Goal: Information Seeking & Learning: Find specific fact

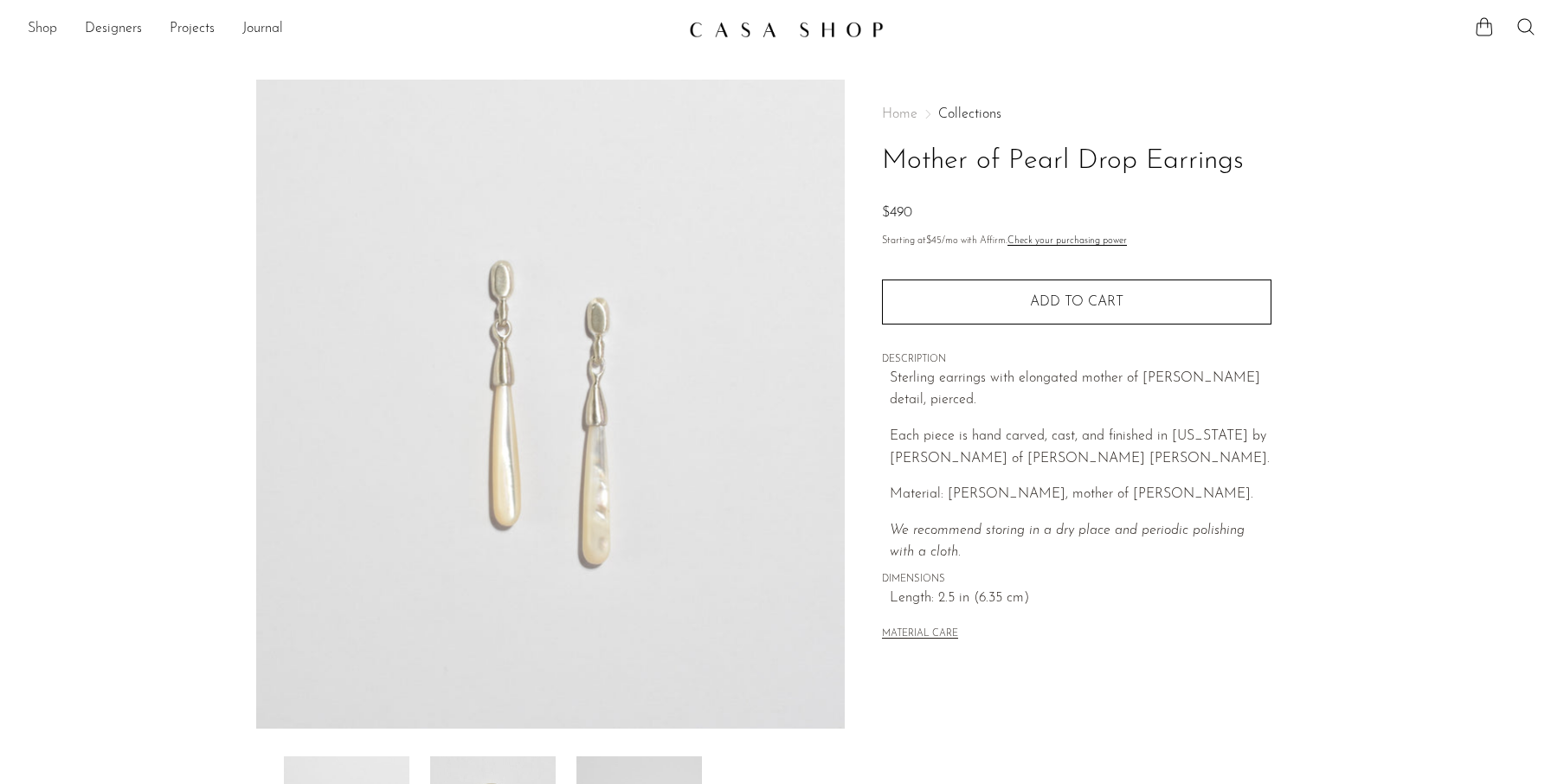
click at [31, 35] on link "Shop" at bounding box center [42, 29] width 30 height 22
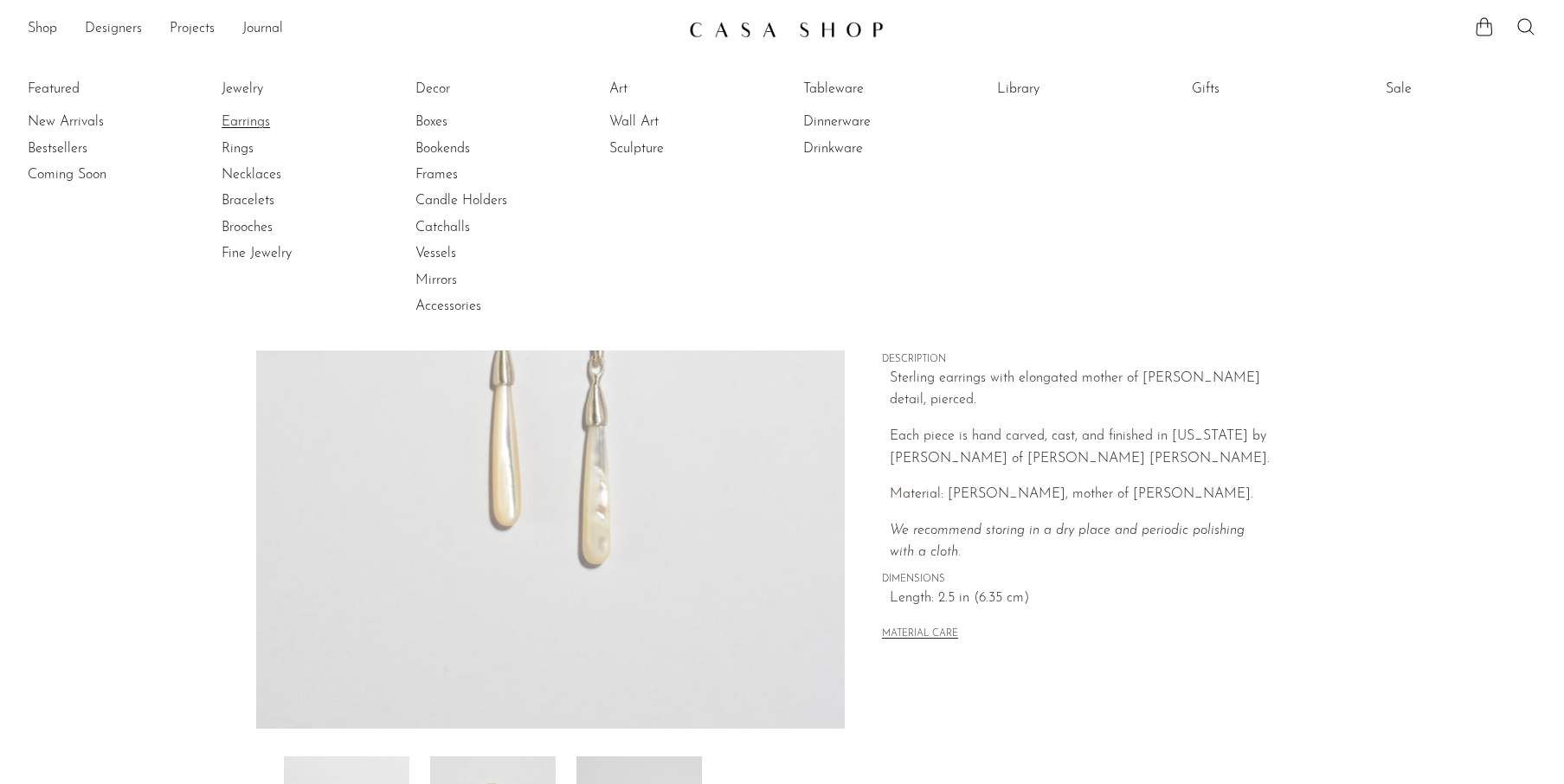
click at [229, 128] on link "Earrings" at bounding box center [286, 122] width 130 height 19
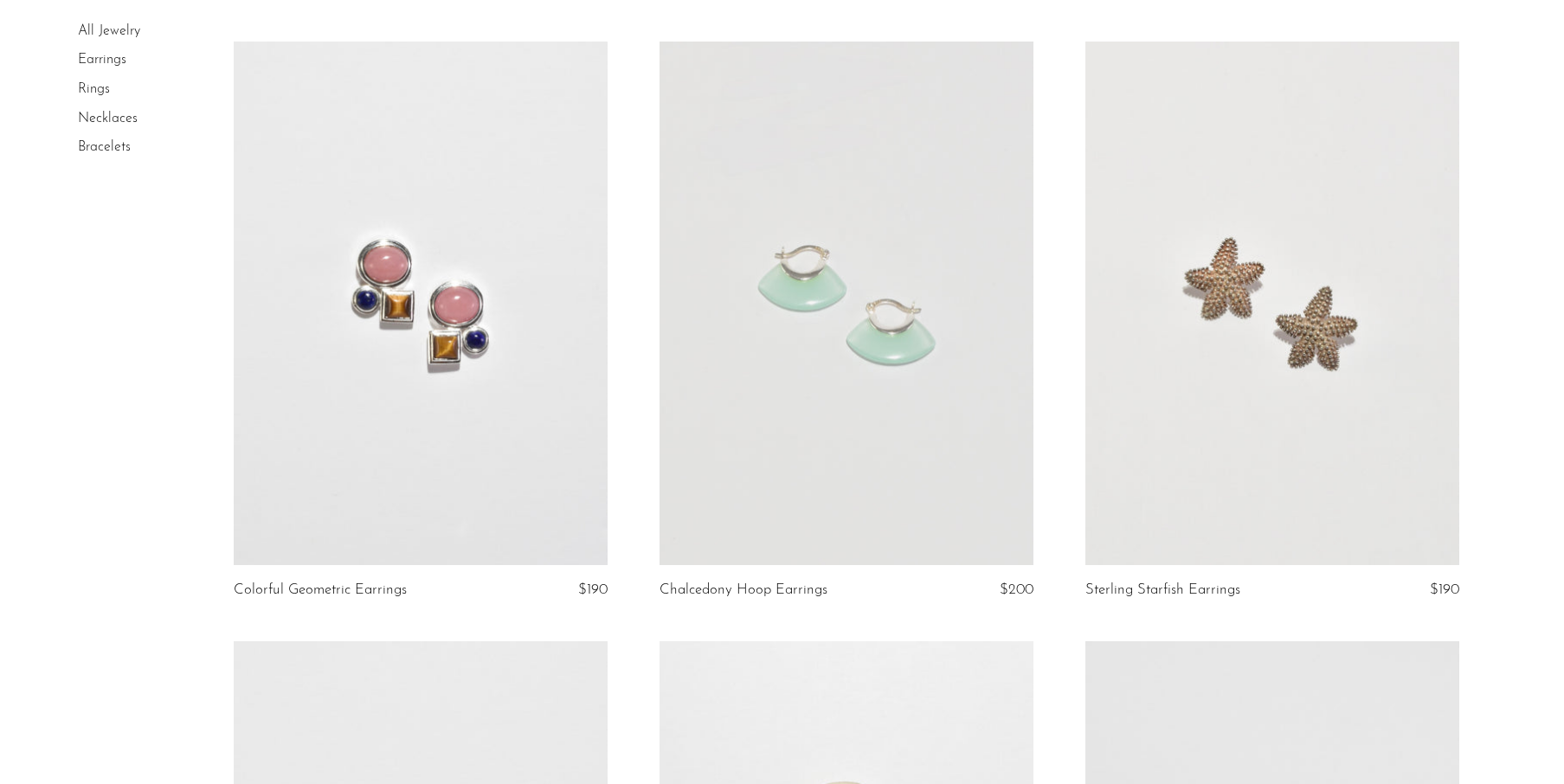
scroll to position [1919, 0]
click at [914, 411] on link at bounding box center [847, 300] width 374 height 523
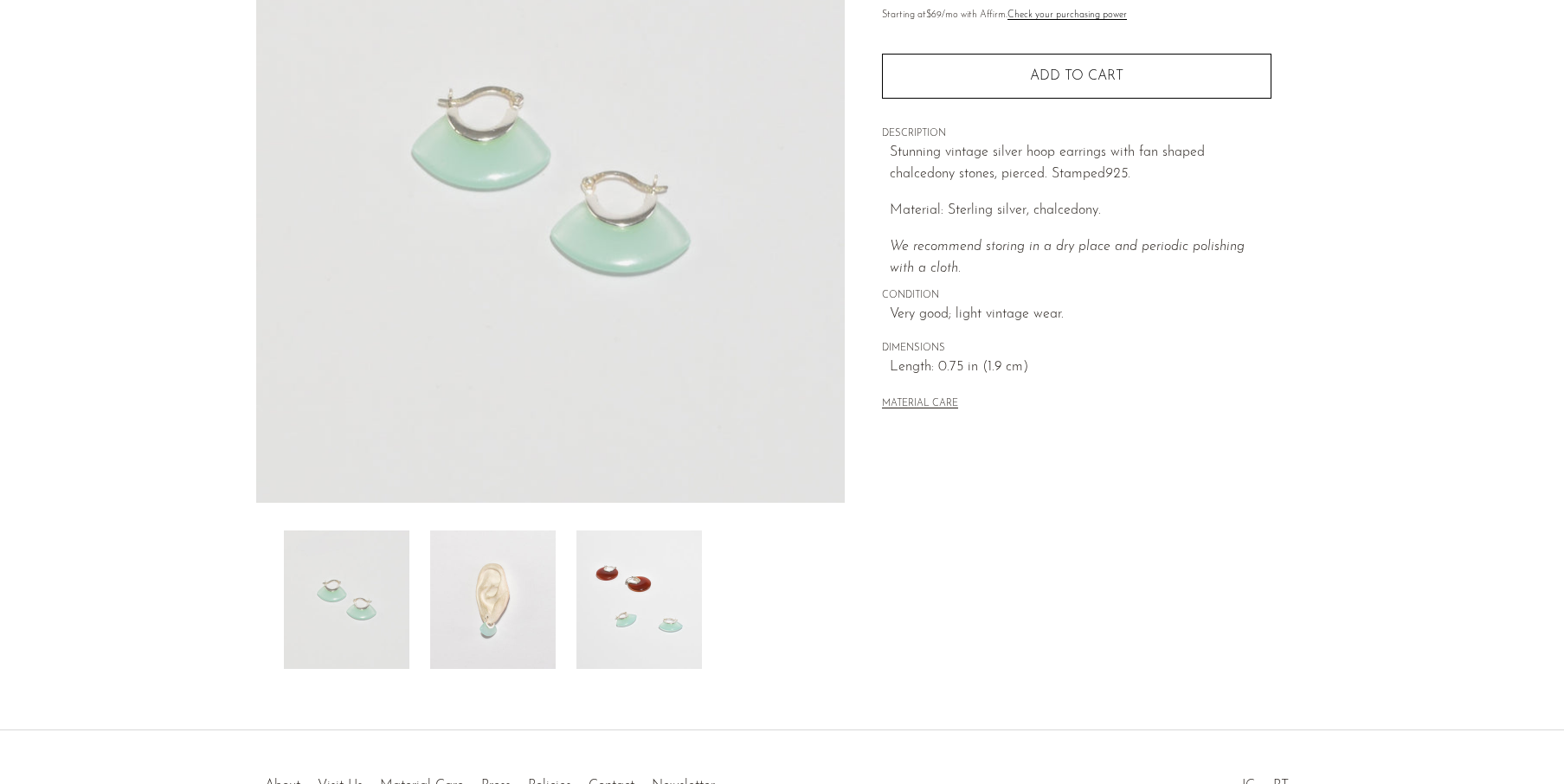
scroll to position [238, 0]
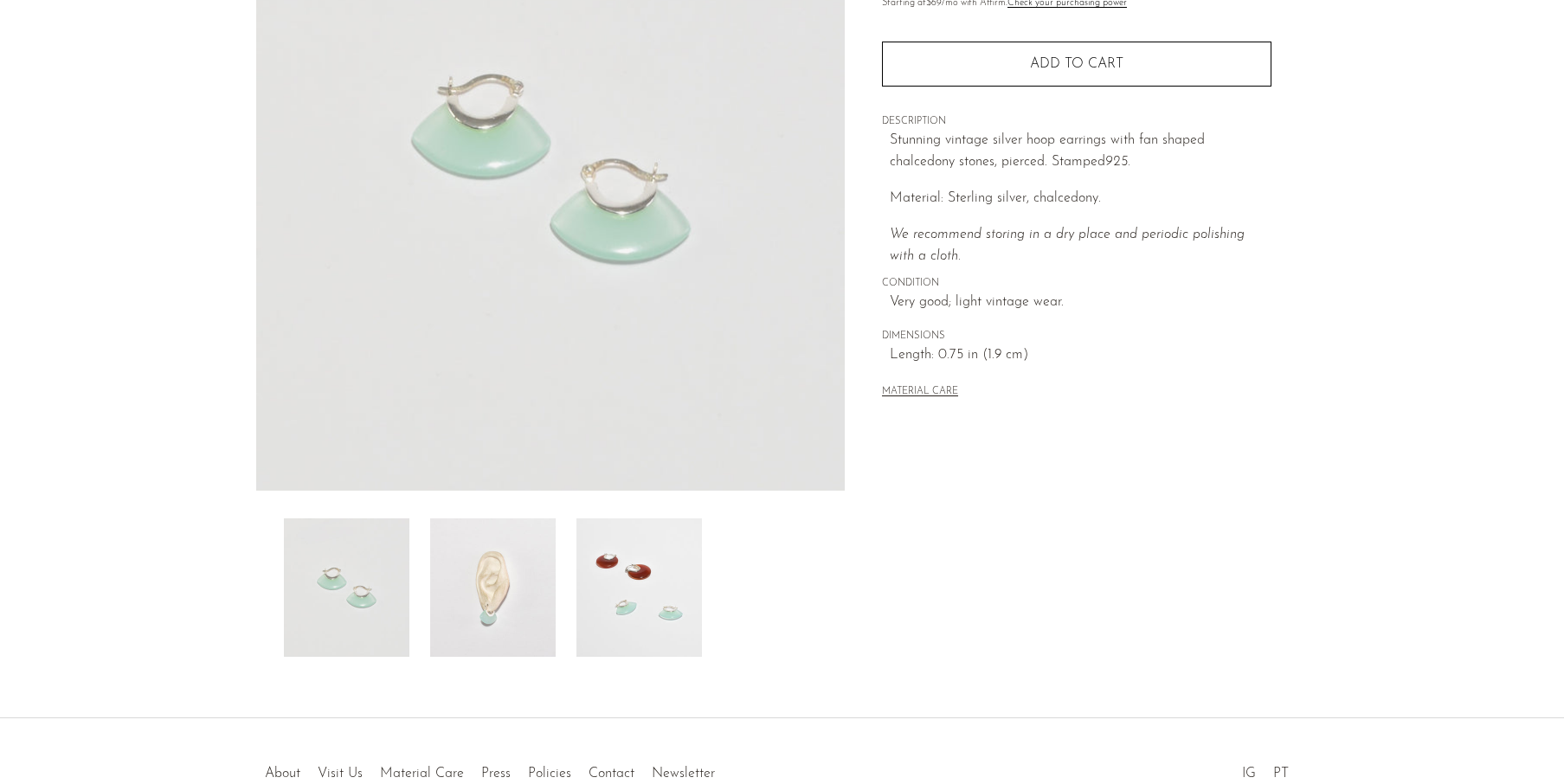
click at [476, 589] on img at bounding box center [493, 587] width 126 height 138
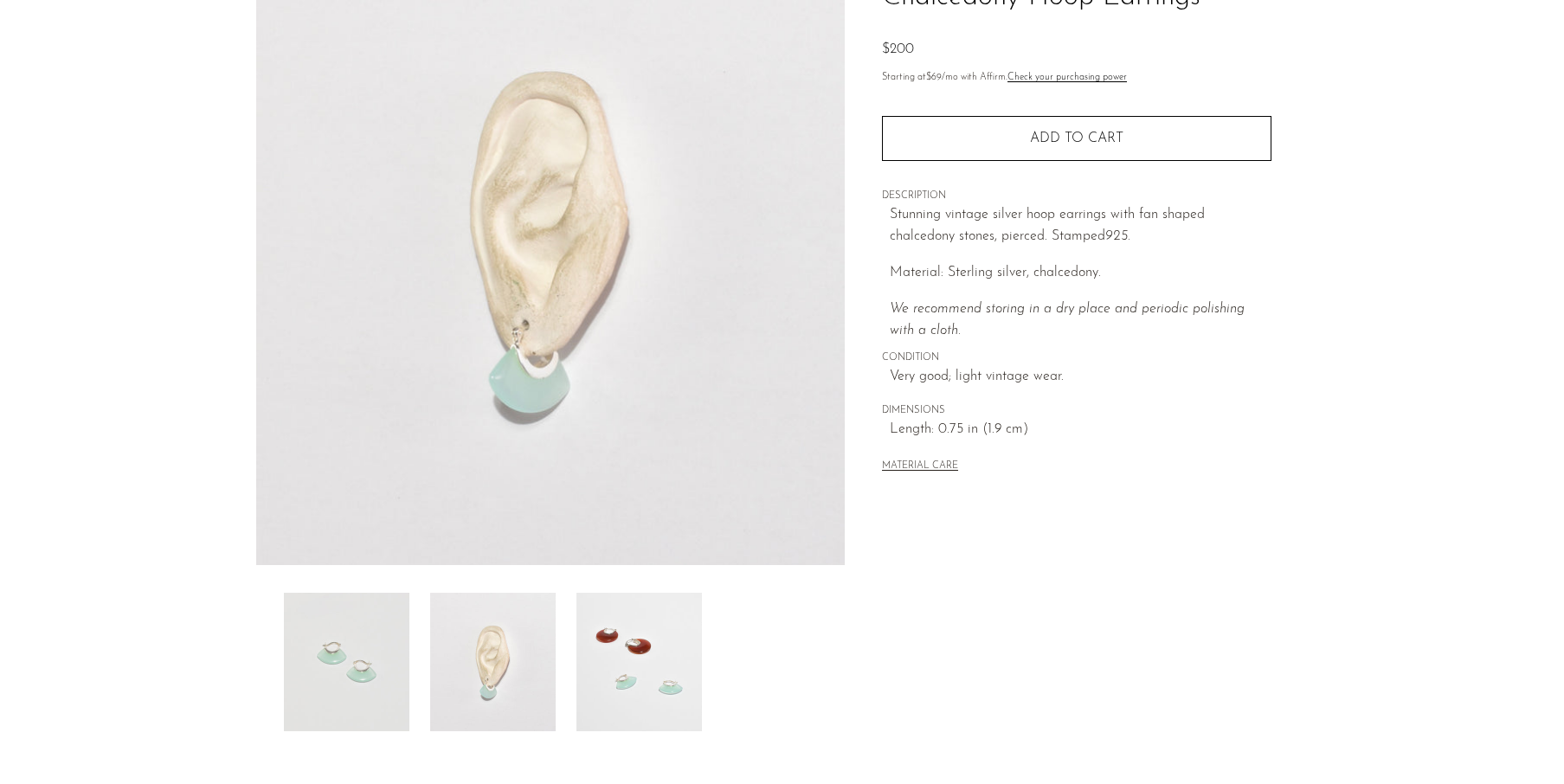
scroll to position [157, 0]
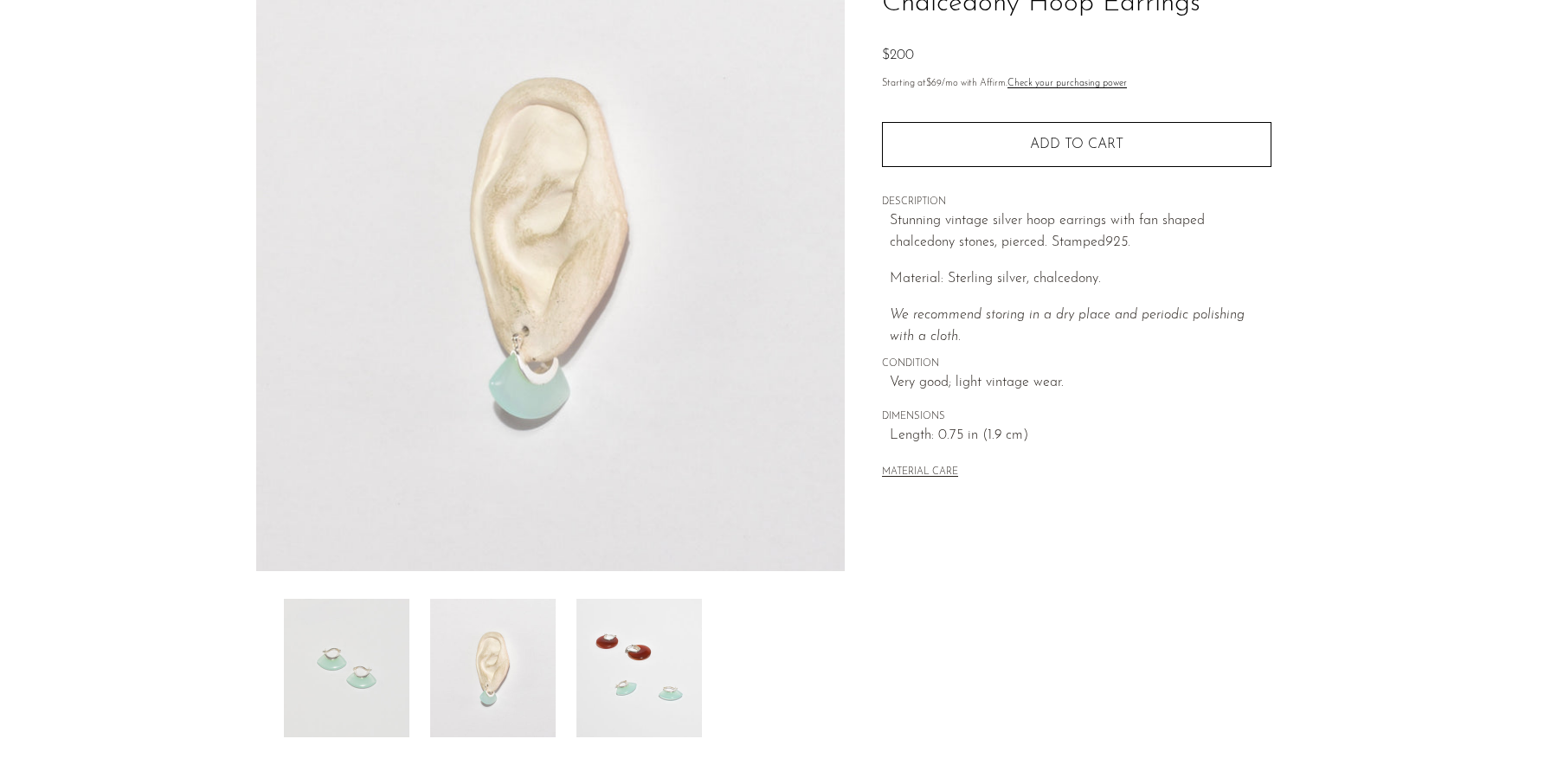
click at [672, 670] on img at bounding box center [638, 668] width 126 height 138
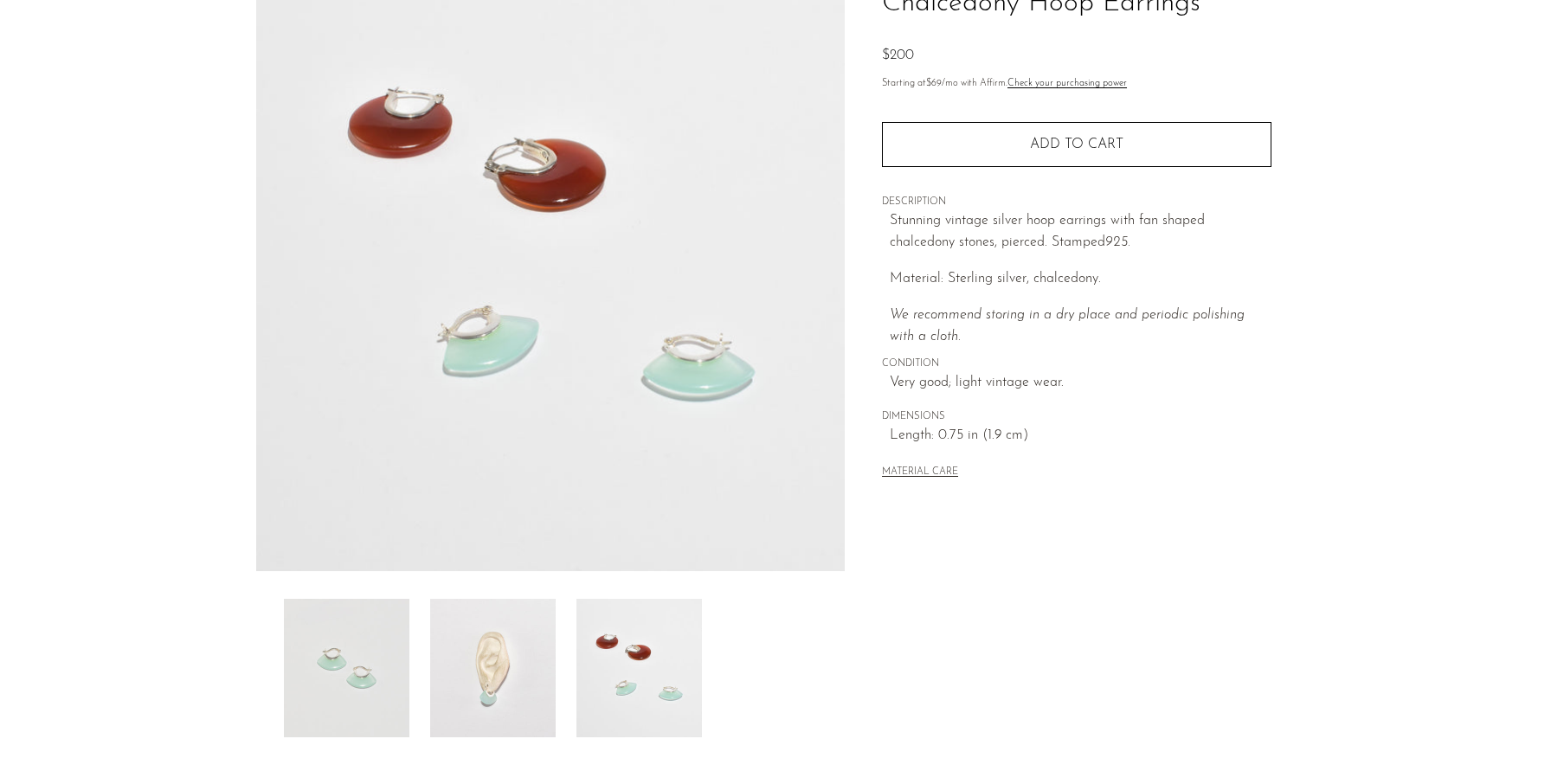
click at [315, 653] on img at bounding box center [347, 668] width 126 height 138
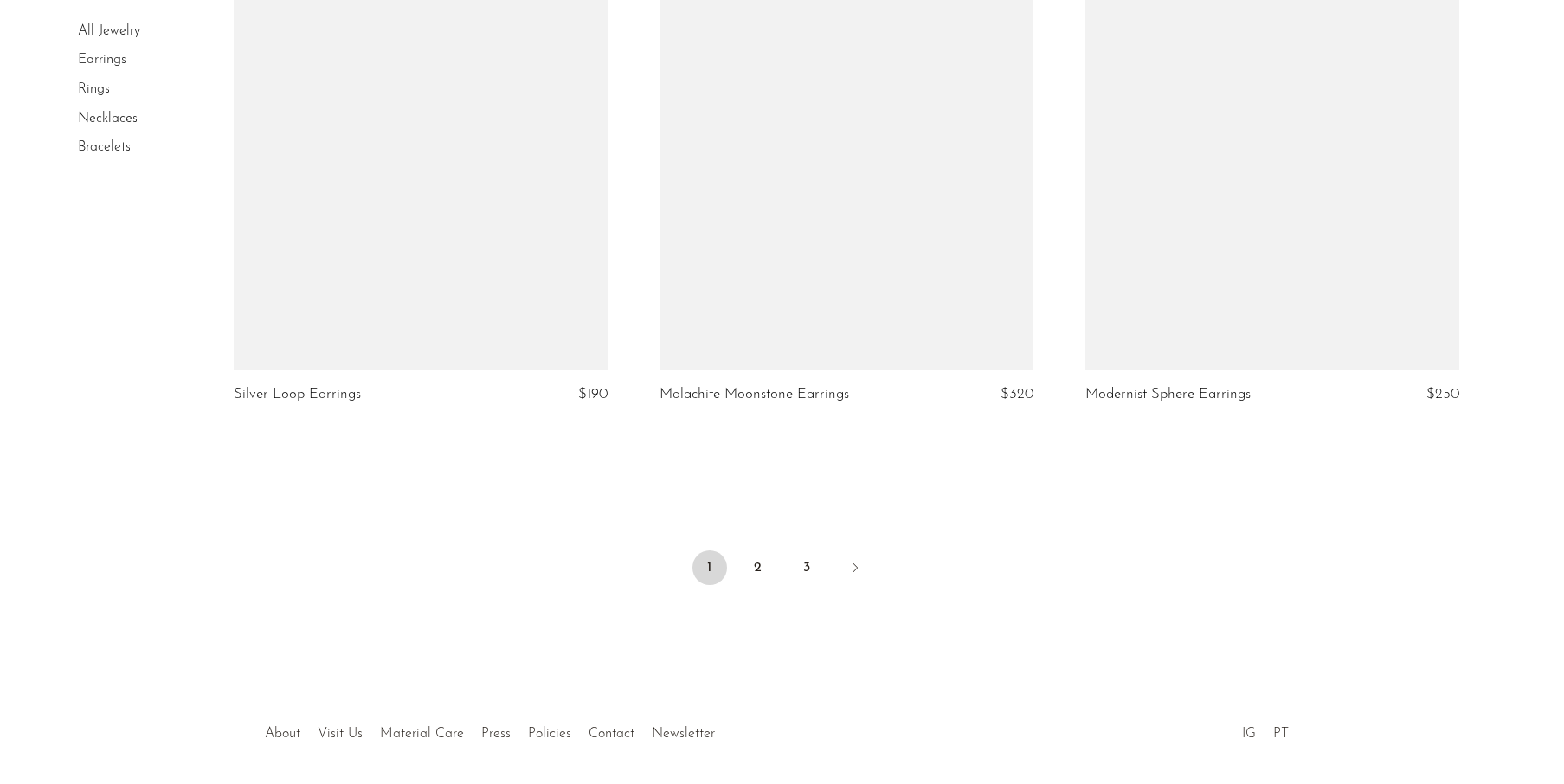
scroll to position [6922, 0]
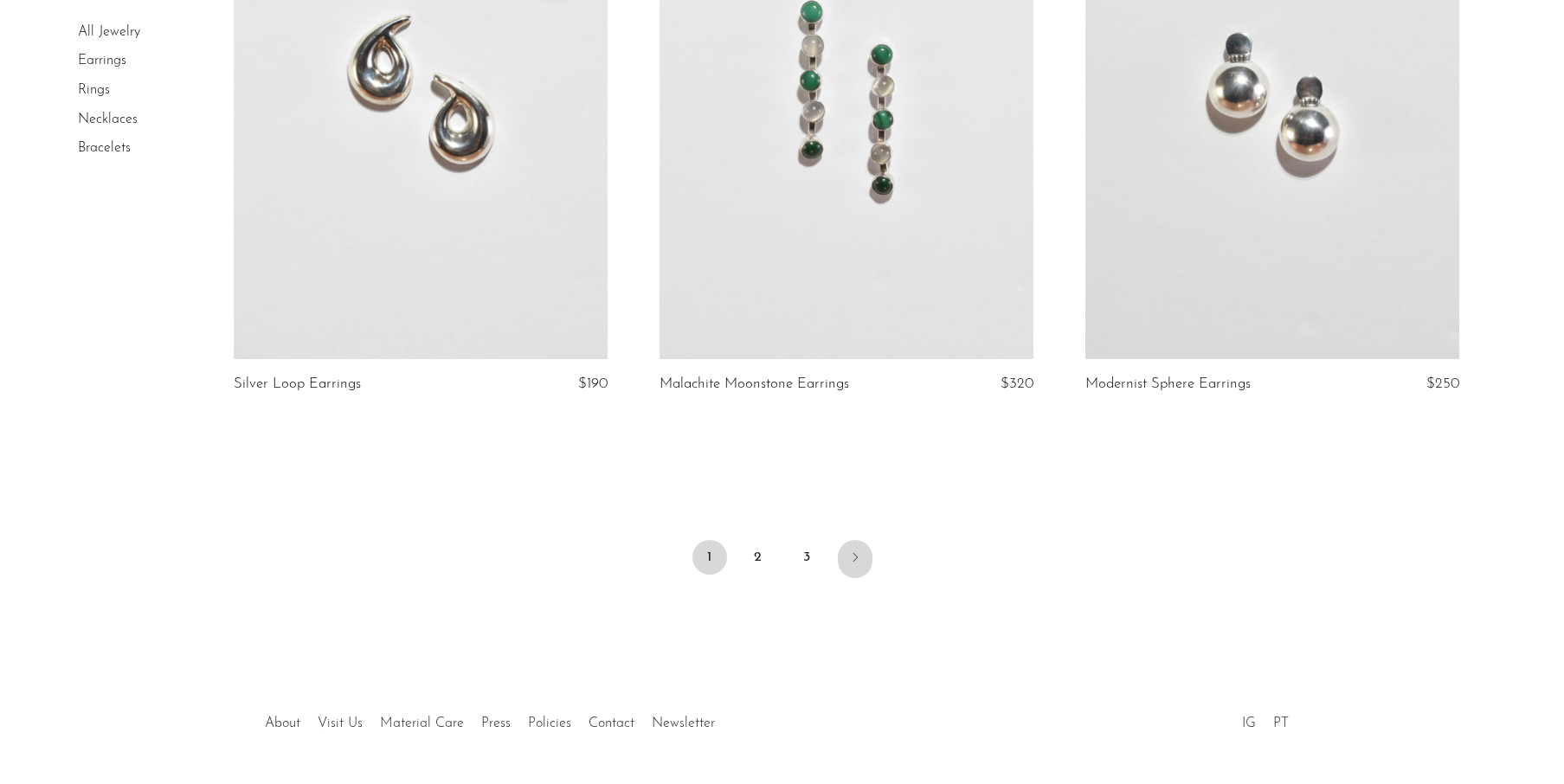
click at [850, 558] on icon "Next" at bounding box center [855, 557] width 13 height 13
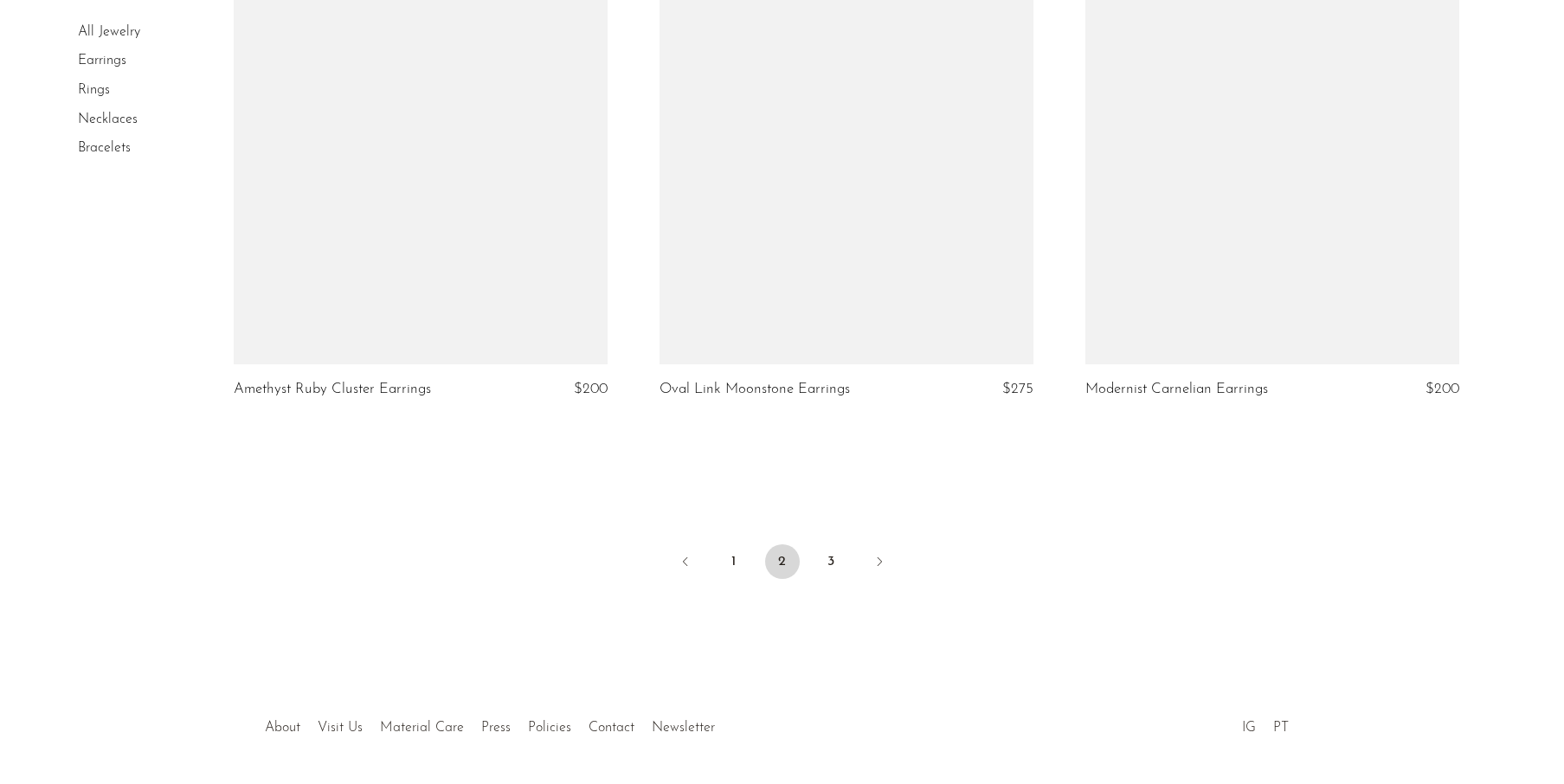
scroll to position [6942, 0]
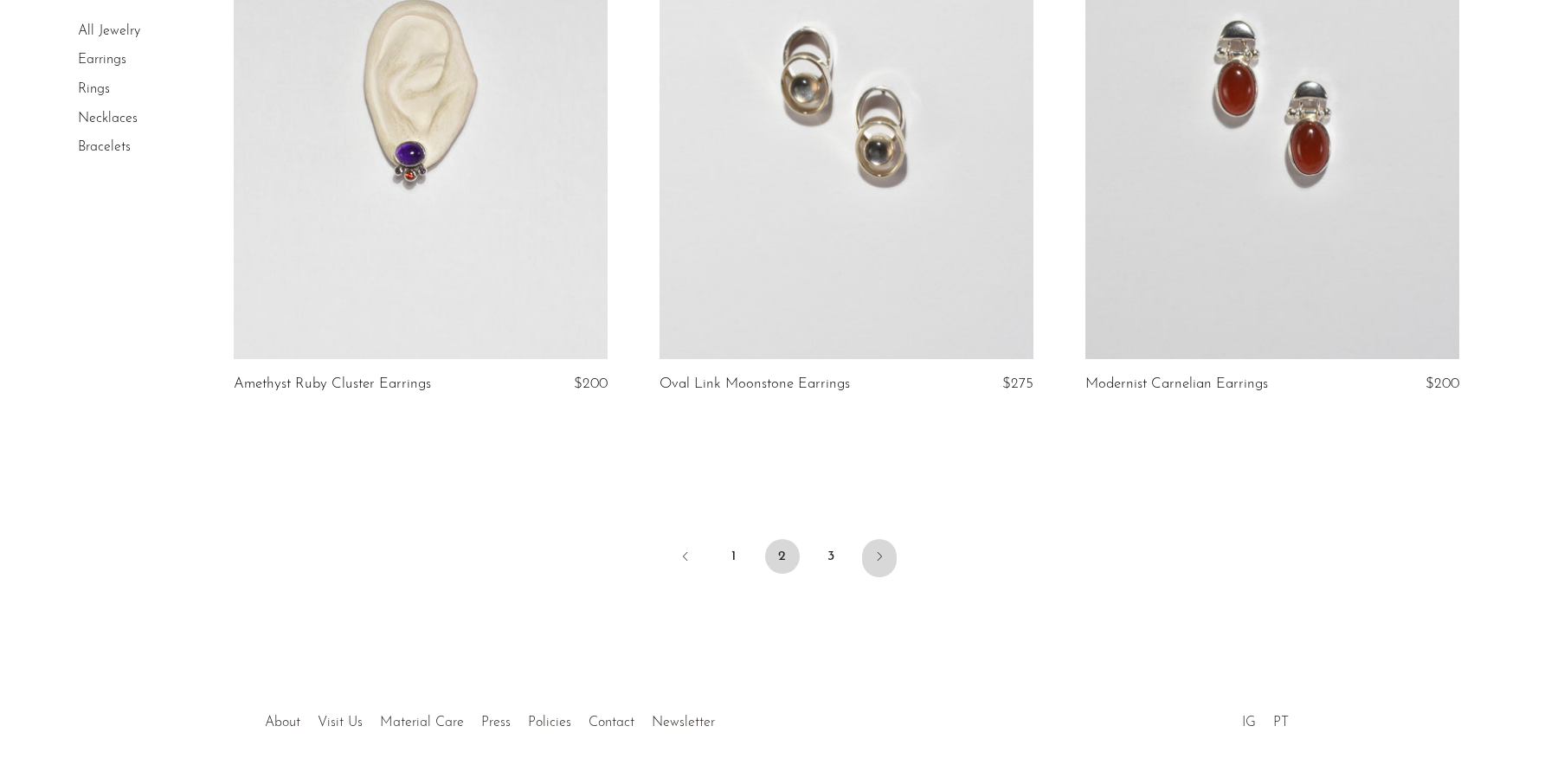
click at [886, 567] on link "Next" at bounding box center [879, 558] width 35 height 38
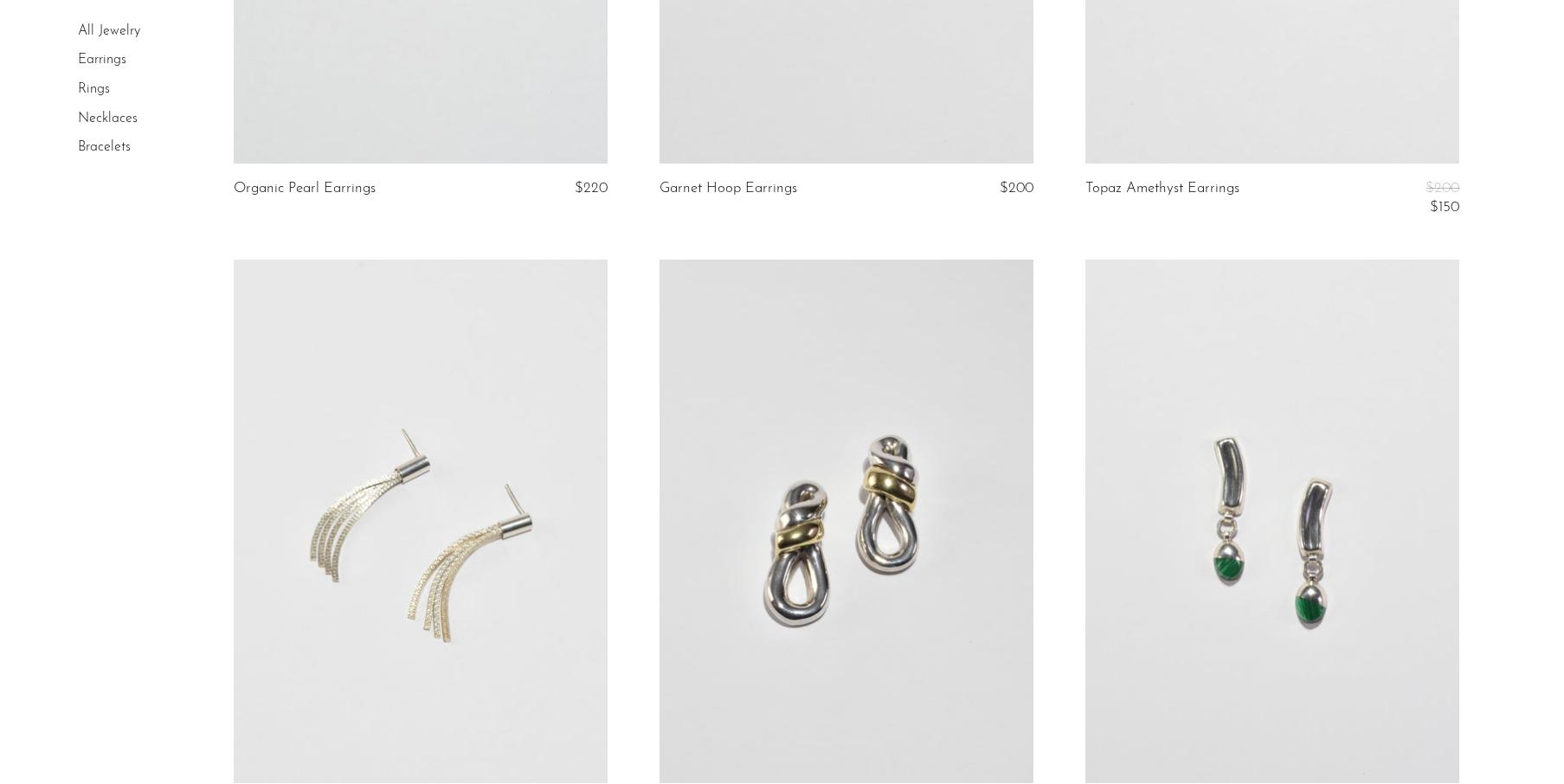
scroll to position [3178, 0]
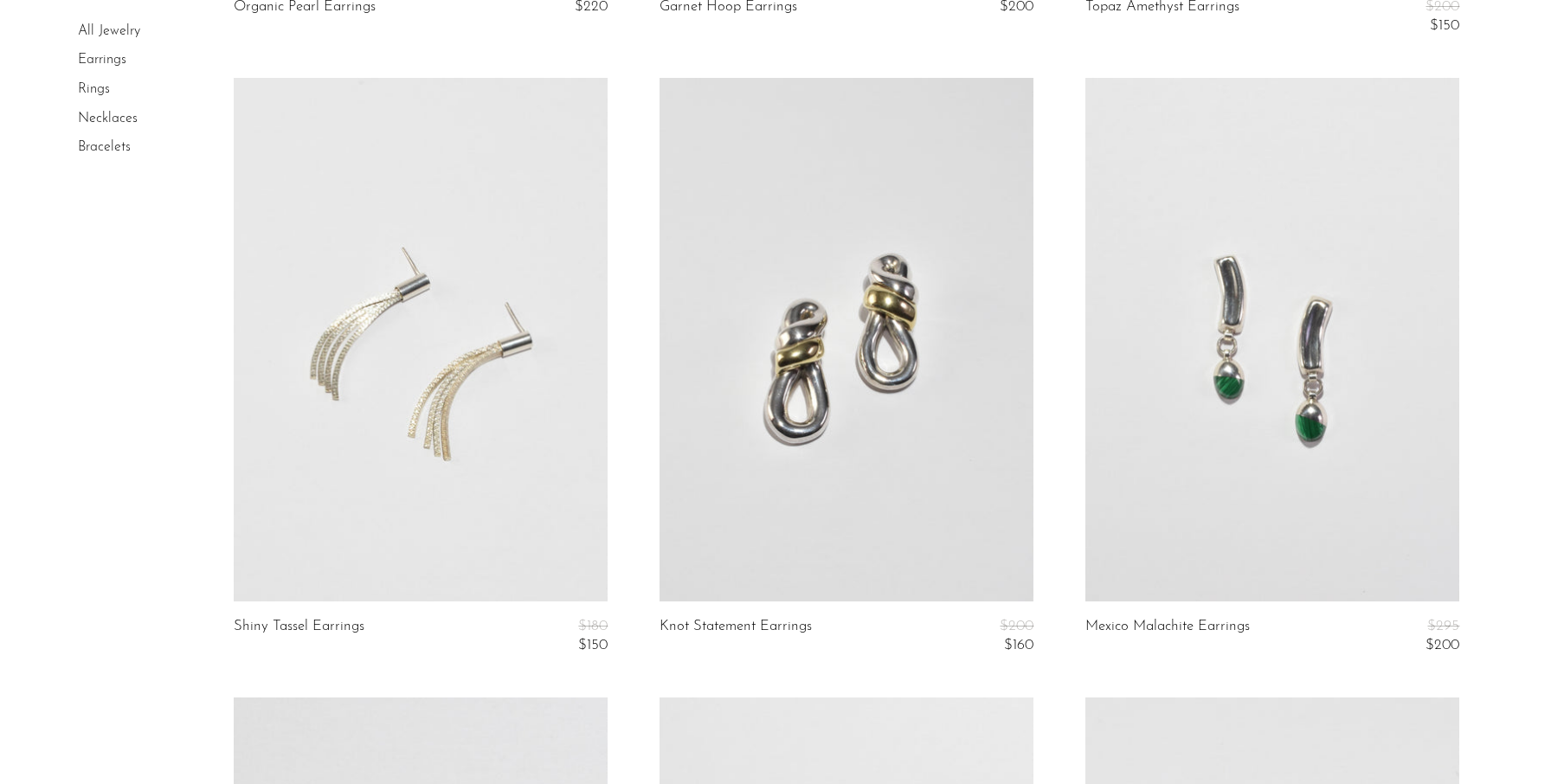
click at [445, 383] on link at bounding box center [421, 339] width 374 height 523
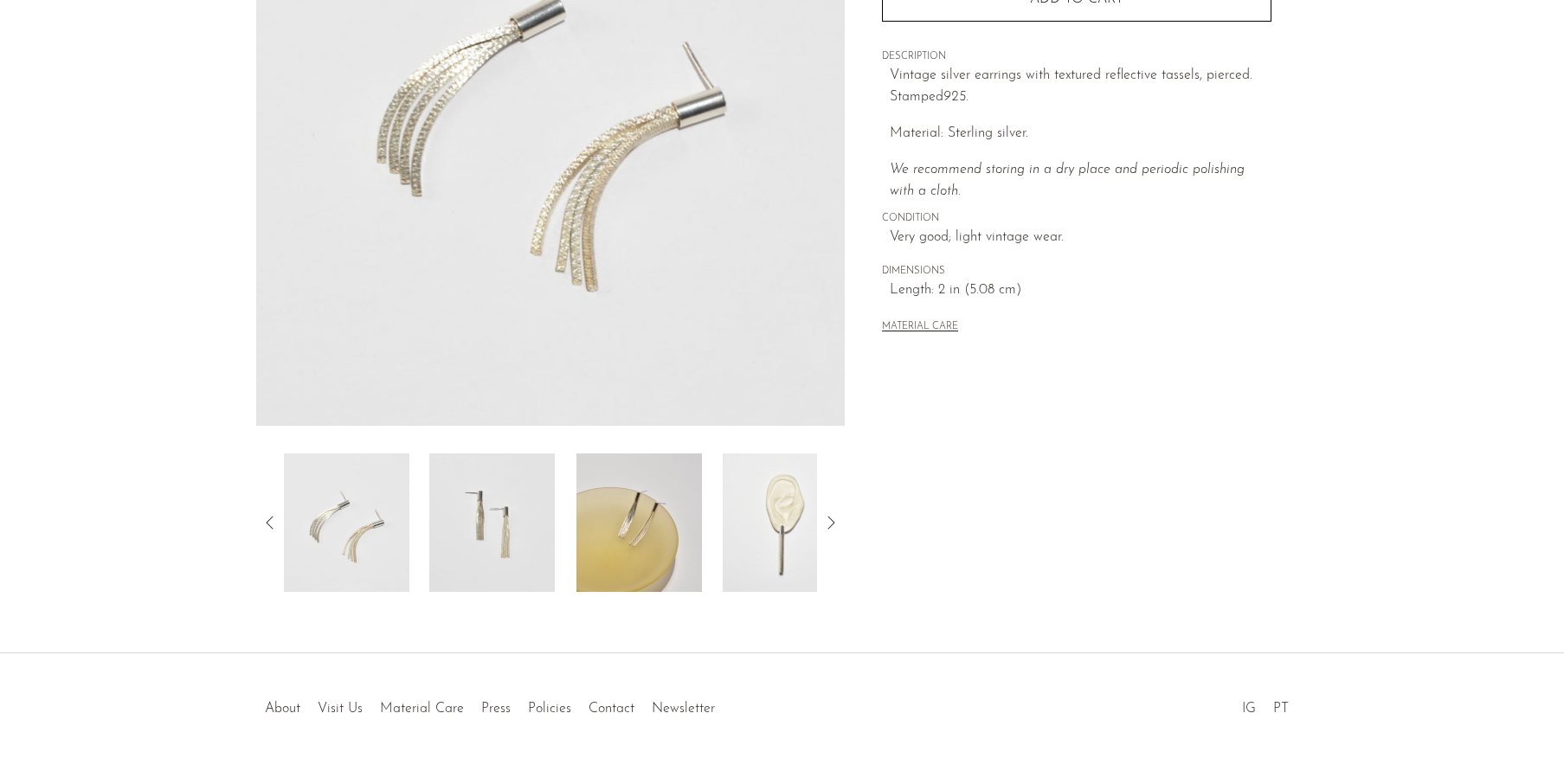
scroll to position [317, 0]
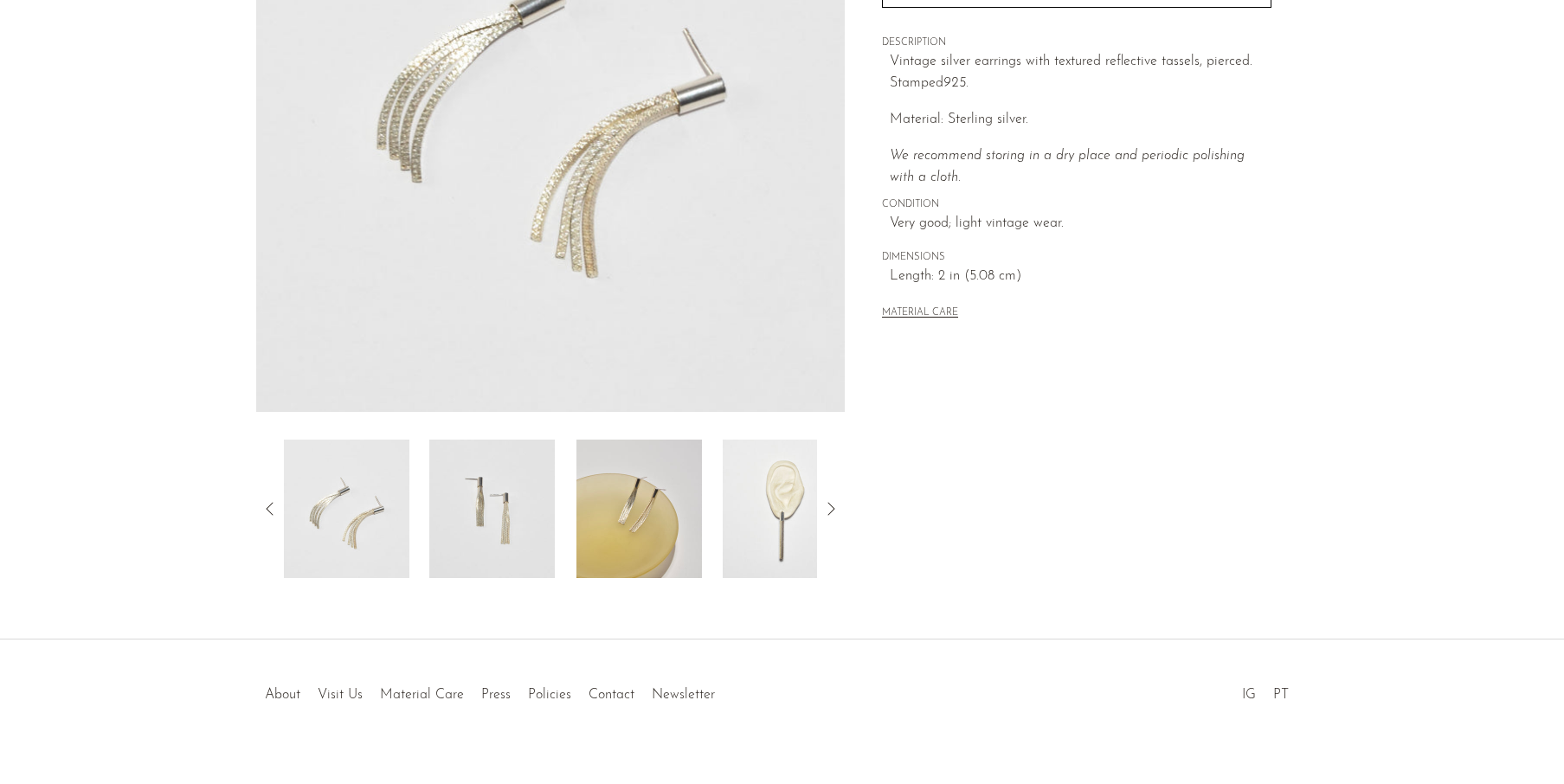
click at [497, 497] on img at bounding box center [492, 509] width 126 height 138
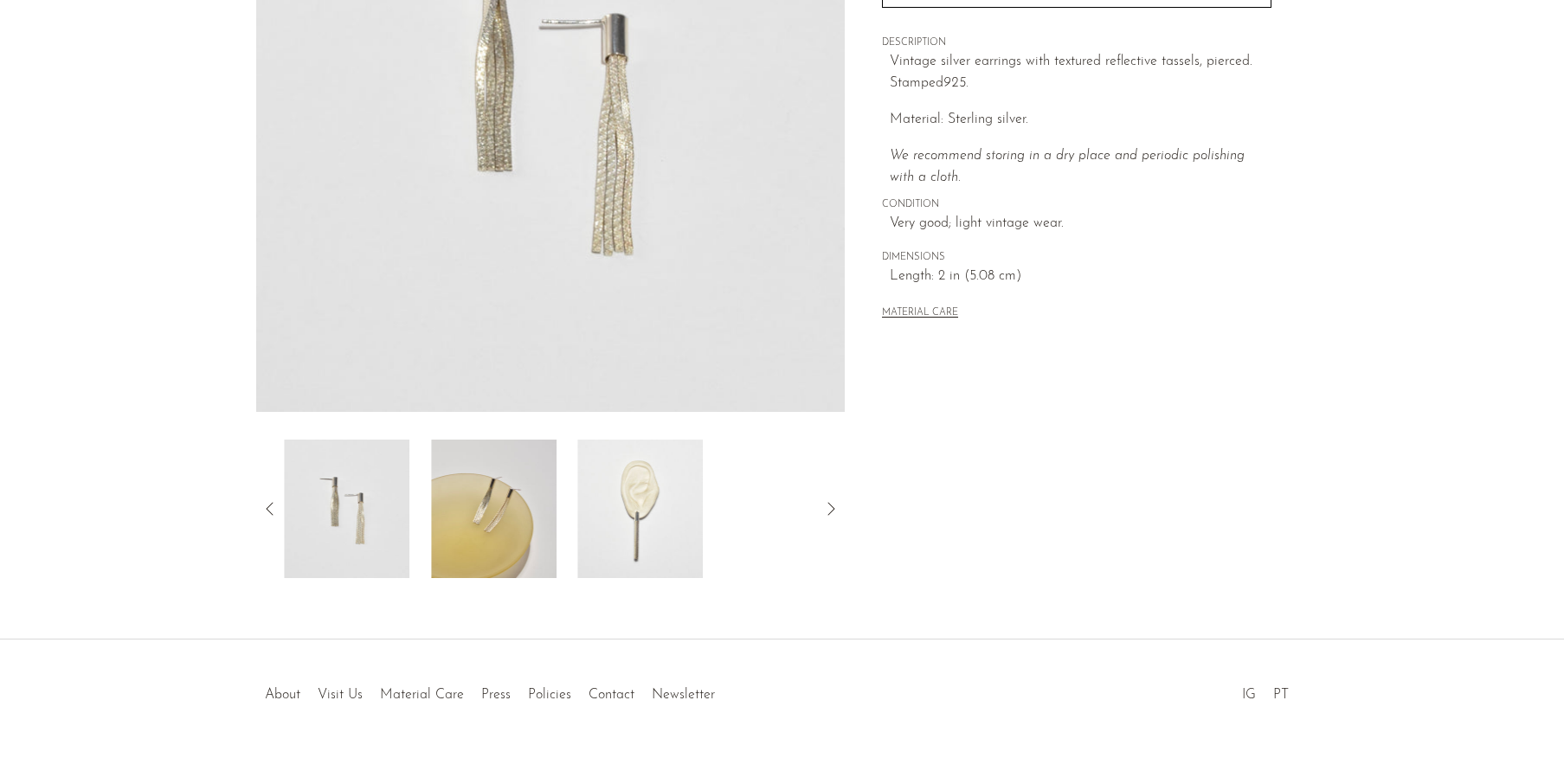
scroll to position [101, 0]
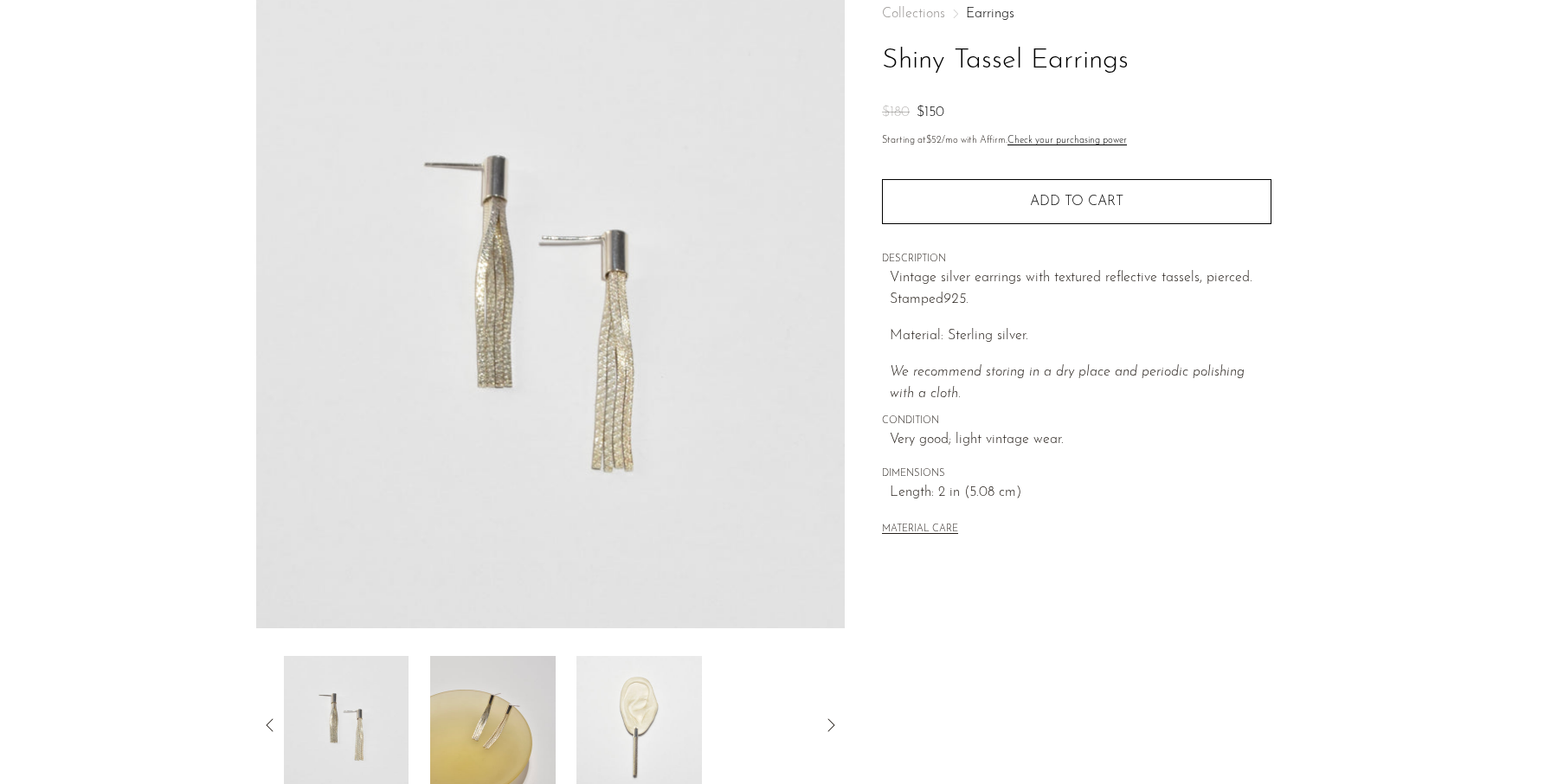
click at [635, 729] on img at bounding box center [638, 725] width 126 height 138
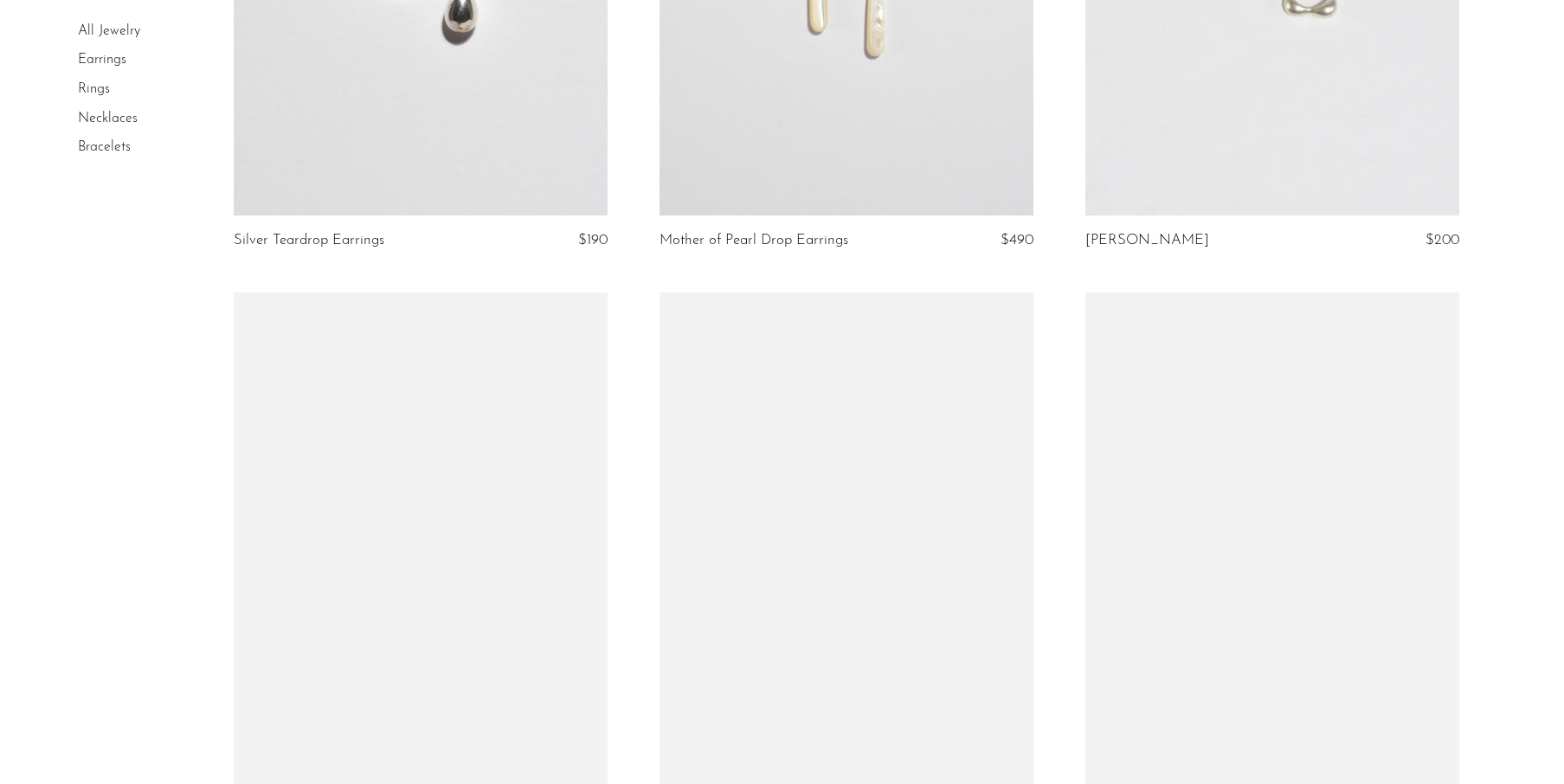
scroll to position [4086, 0]
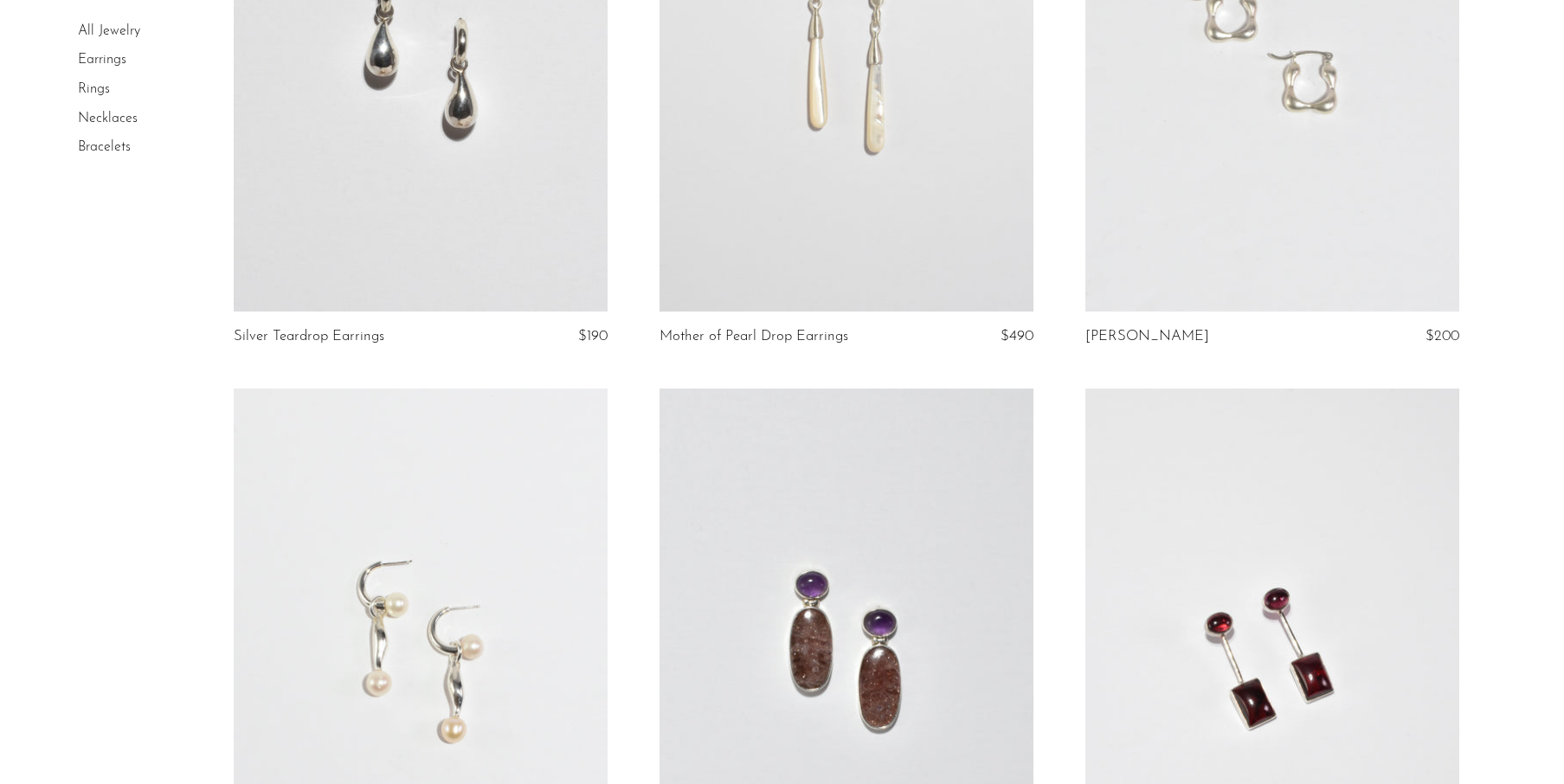
click at [836, 112] on link at bounding box center [847, 50] width 374 height 523
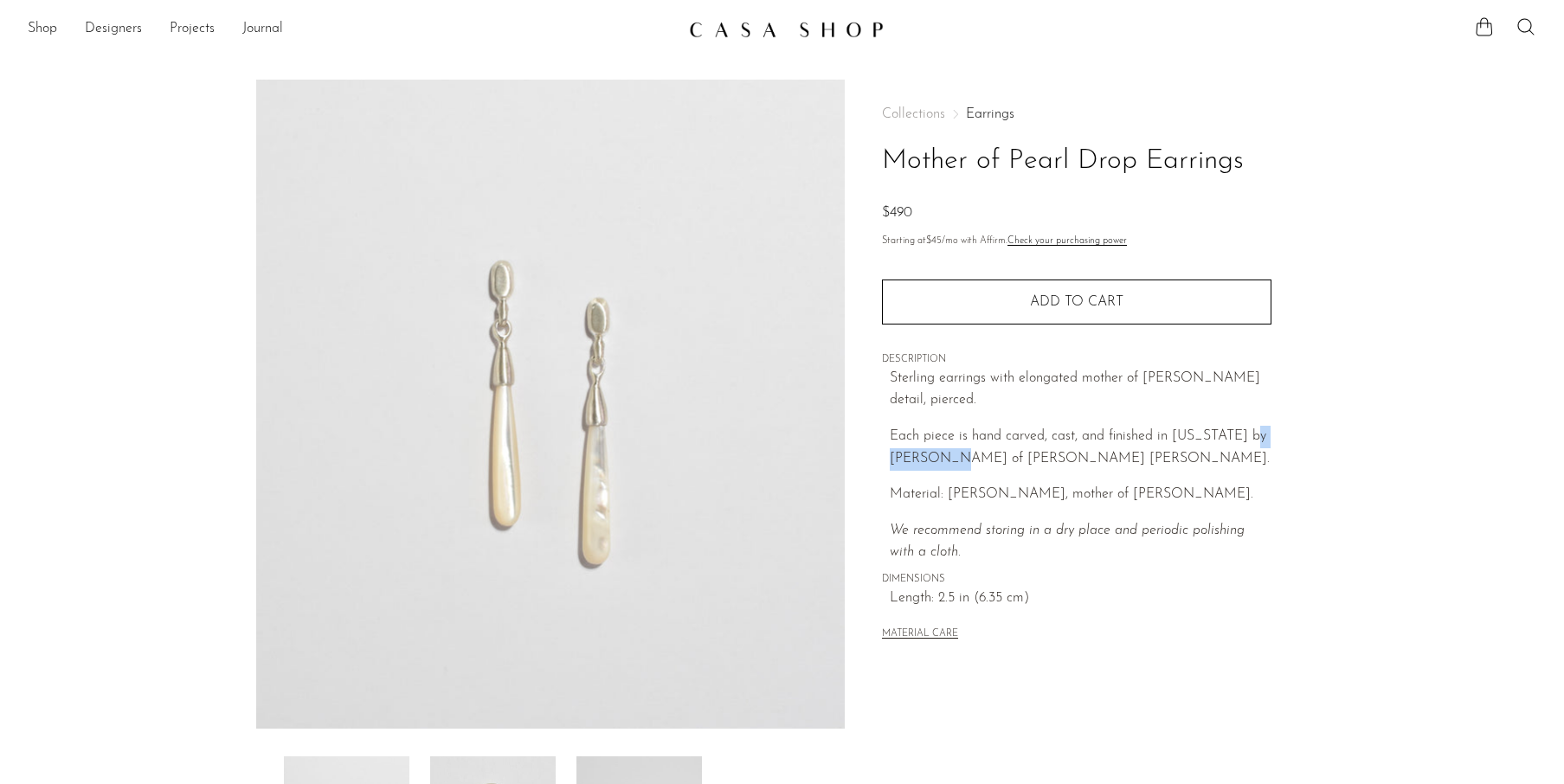
drag, startPoint x: 893, startPoint y: 436, endPoint x: 971, endPoint y: 436, distance: 78.0
click at [971, 436] on p "Each piece is hand carved, cast, and finished in New York by Owen Dunton of Dun…" at bounding box center [1081, 448] width 382 height 44
drag, startPoint x: 992, startPoint y: 437, endPoint x: 1099, endPoint y: 436, distance: 107.0
click at [1099, 436] on p "Each piece is hand carved, cast, and finished in New York by Owen Dunton of Dun…" at bounding box center [1081, 448] width 382 height 44
copy p "Dunton Ellerkamp"
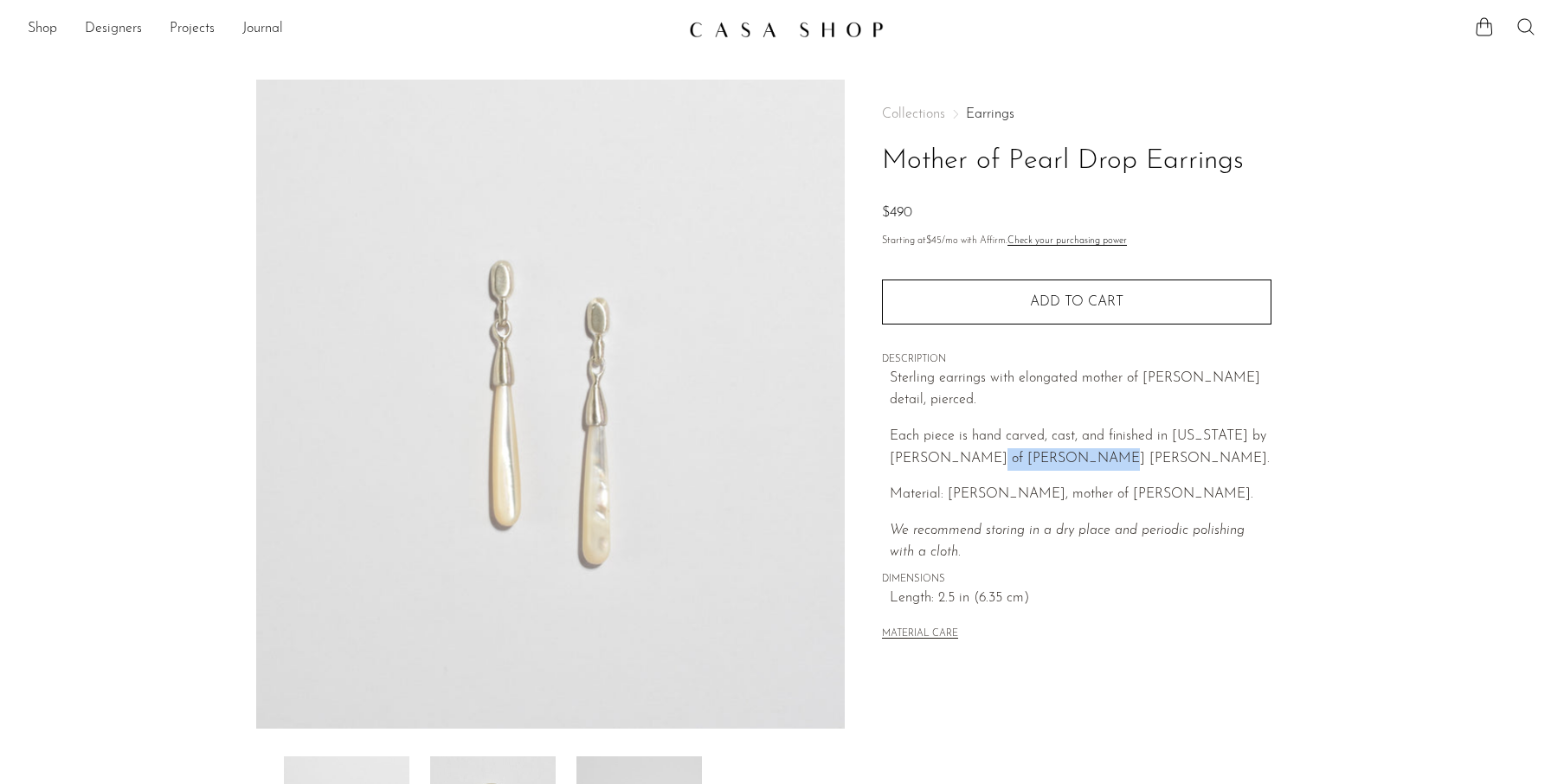
click at [1527, 18] on icon at bounding box center [1527, 27] width 21 height 21
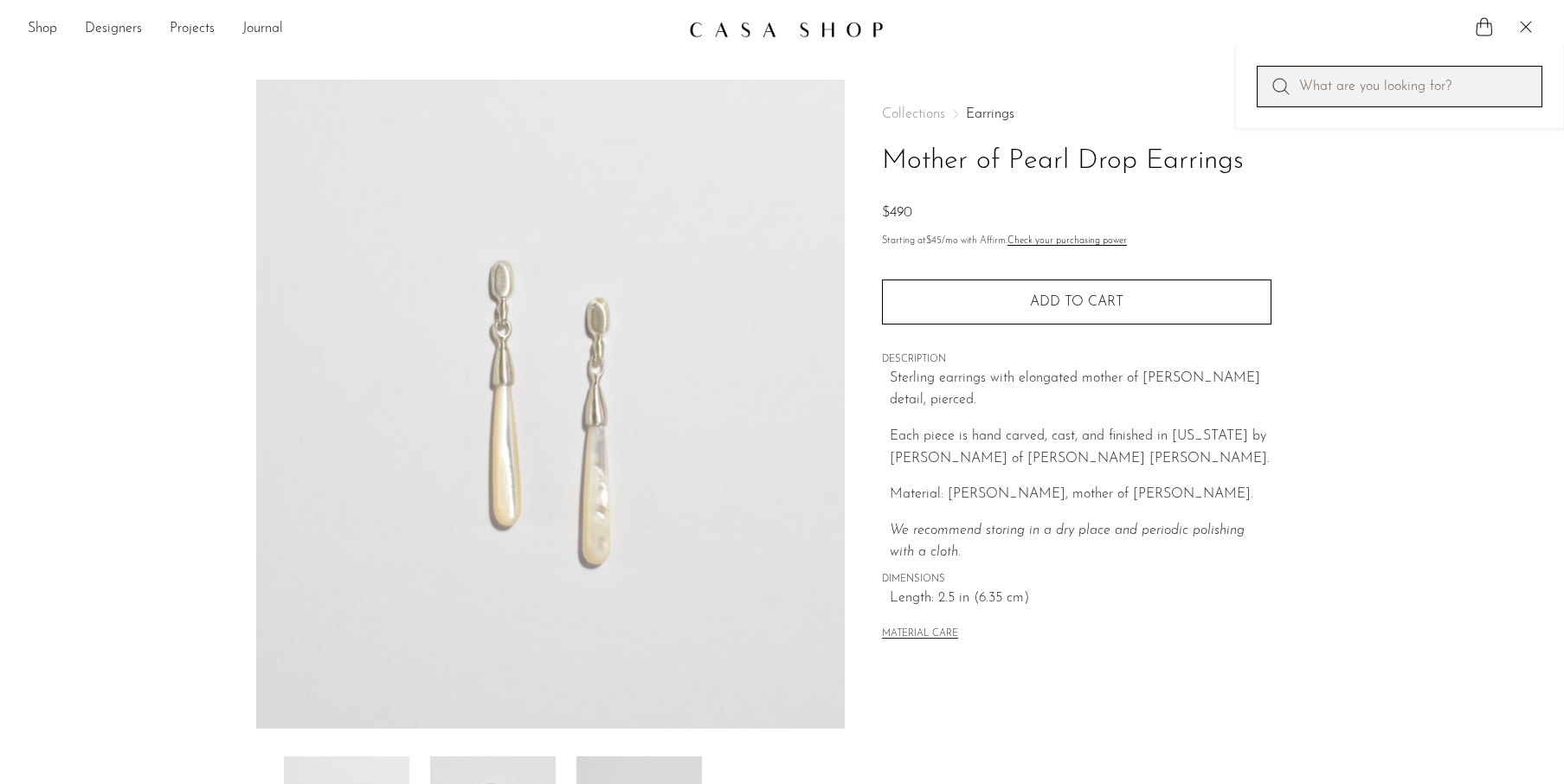
click at [1408, 78] on input "Perform a search" at bounding box center [1400, 86] width 286 height 41
paste input "Dunton Ellerkamp"
type input "Dunton Ellerkamp"
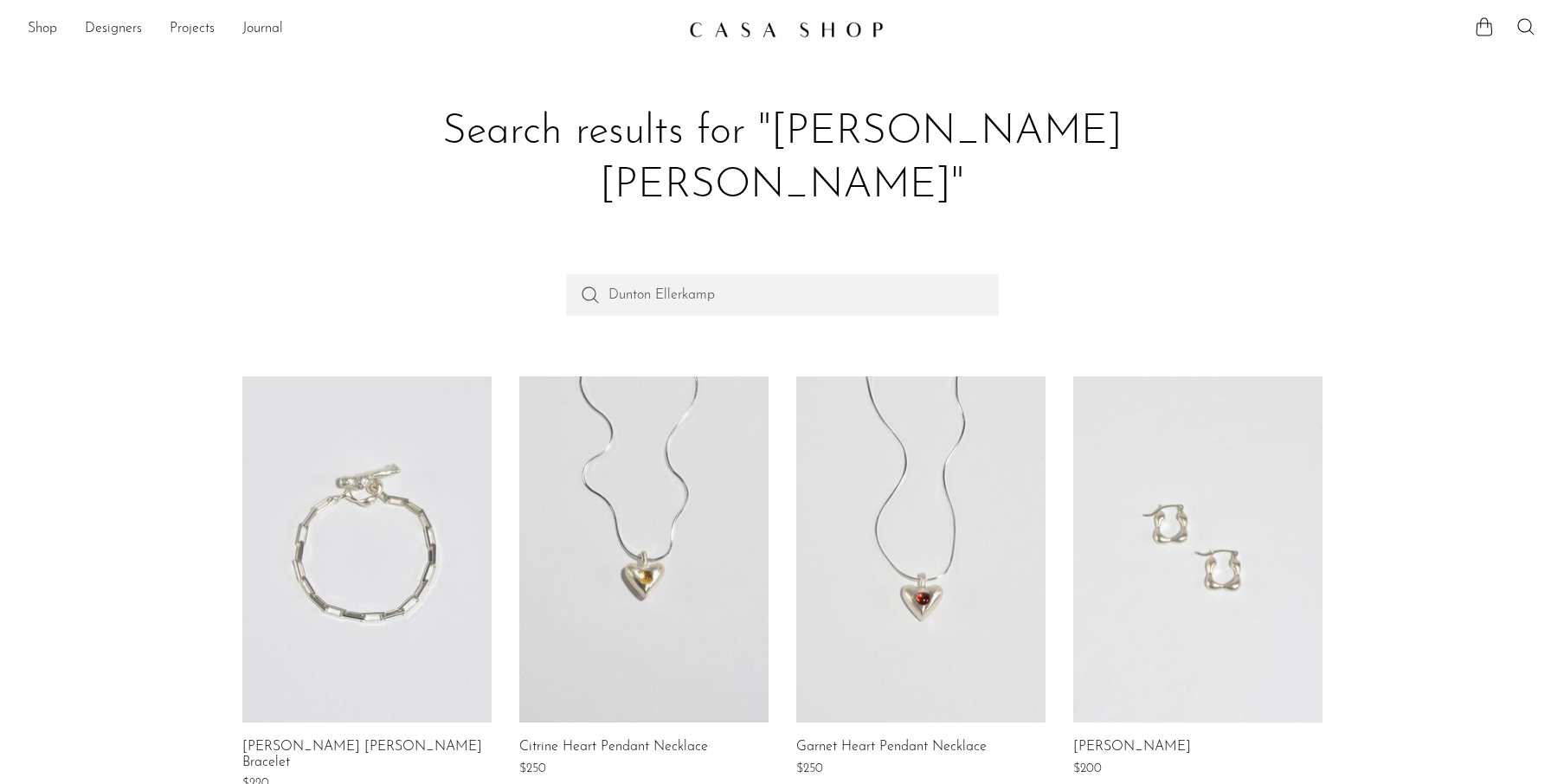
click at [602, 491] on link at bounding box center [644, 549] width 250 height 346
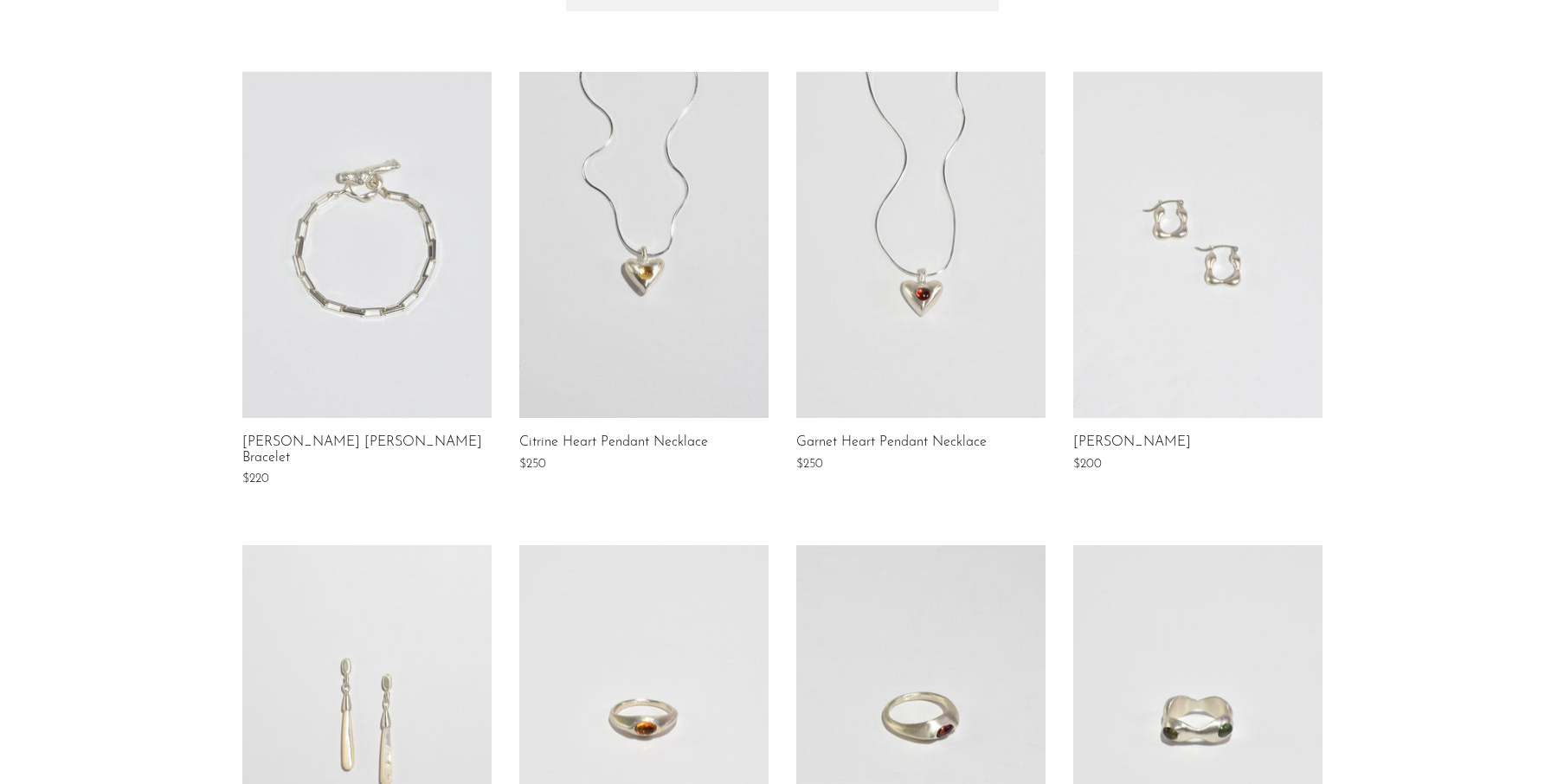
scroll to position [306, 0]
click link
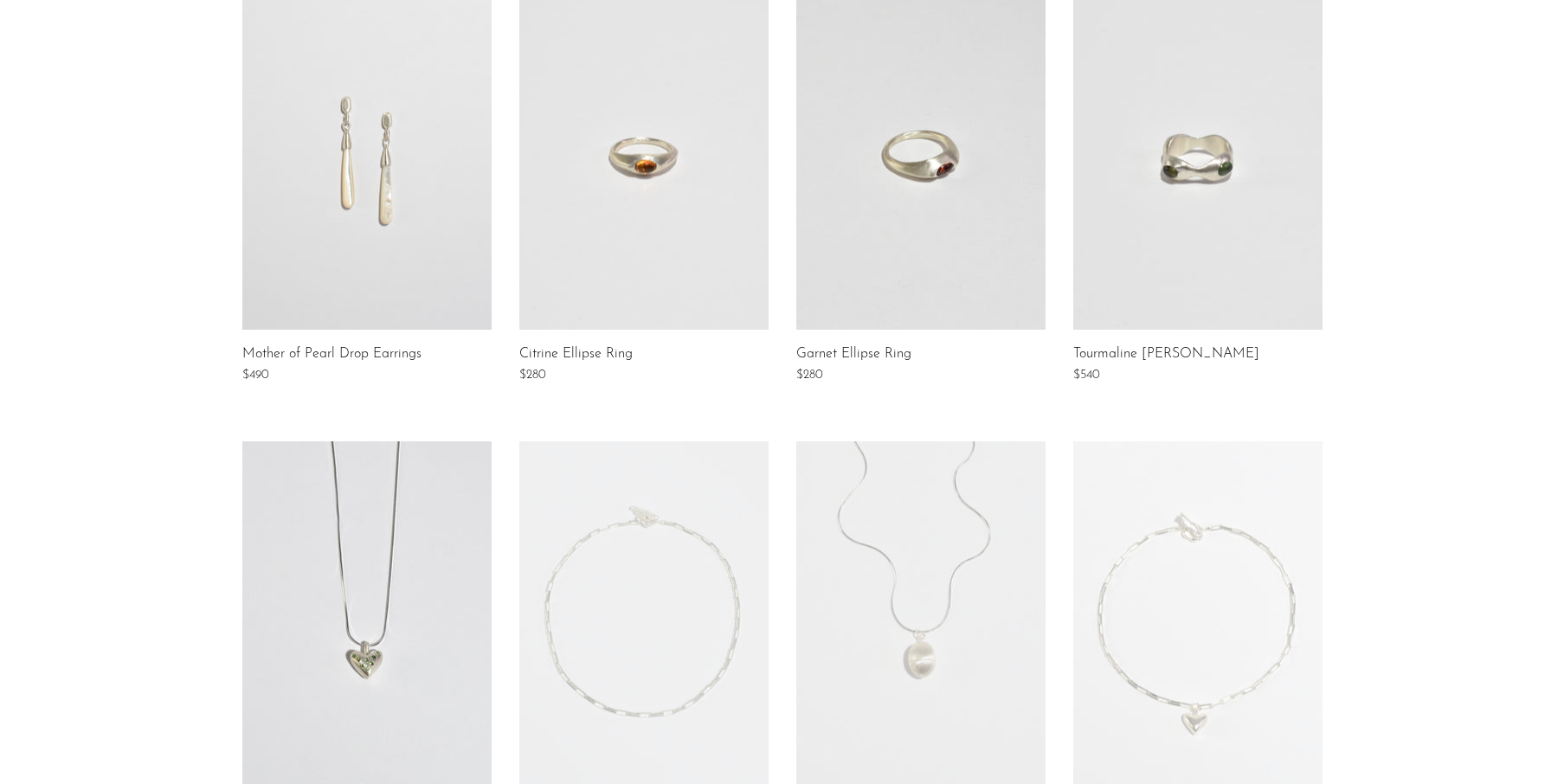
scroll to position [965, 0]
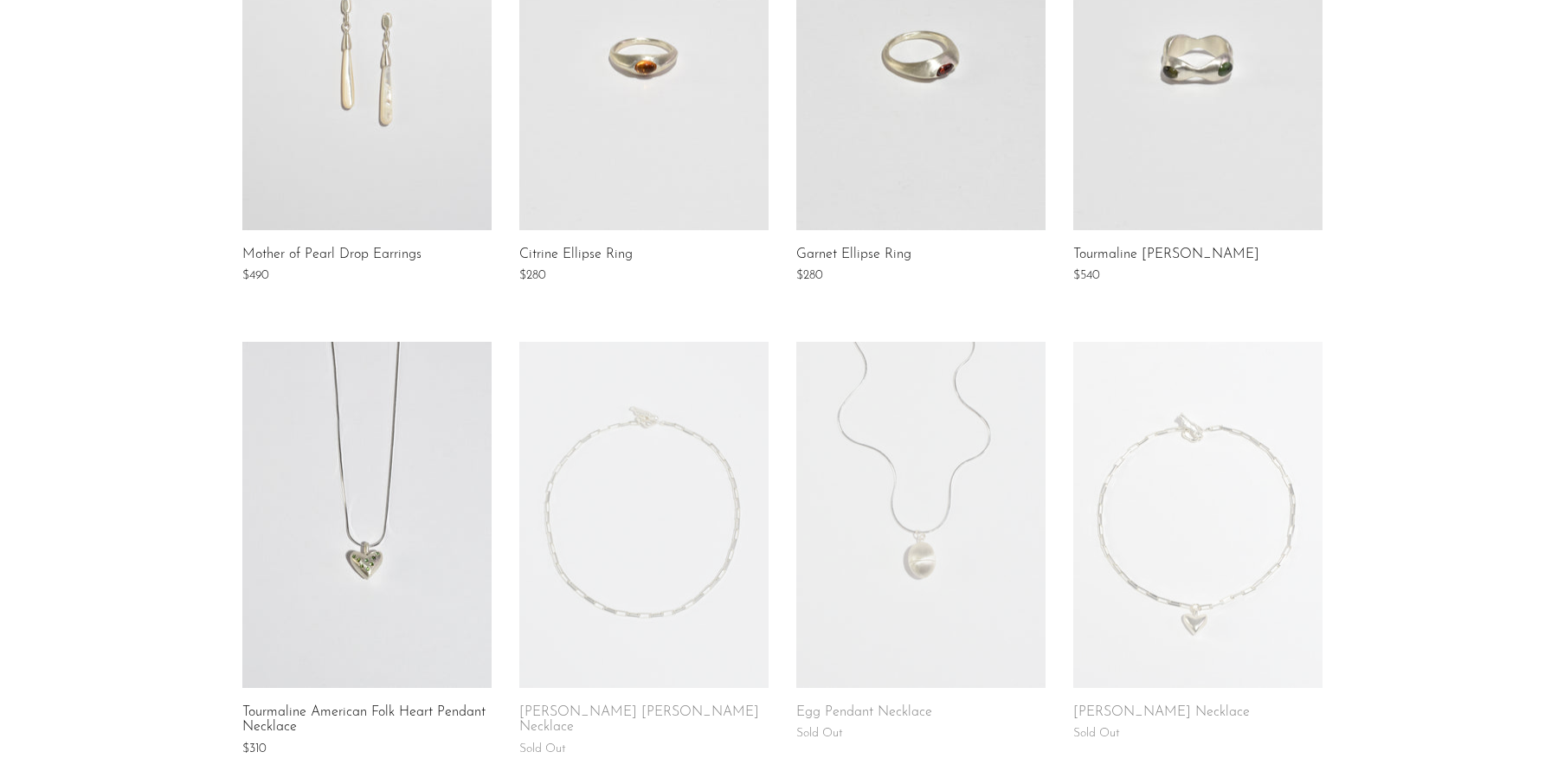
click at [392, 501] on link at bounding box center [367, 514] width 250 height 346
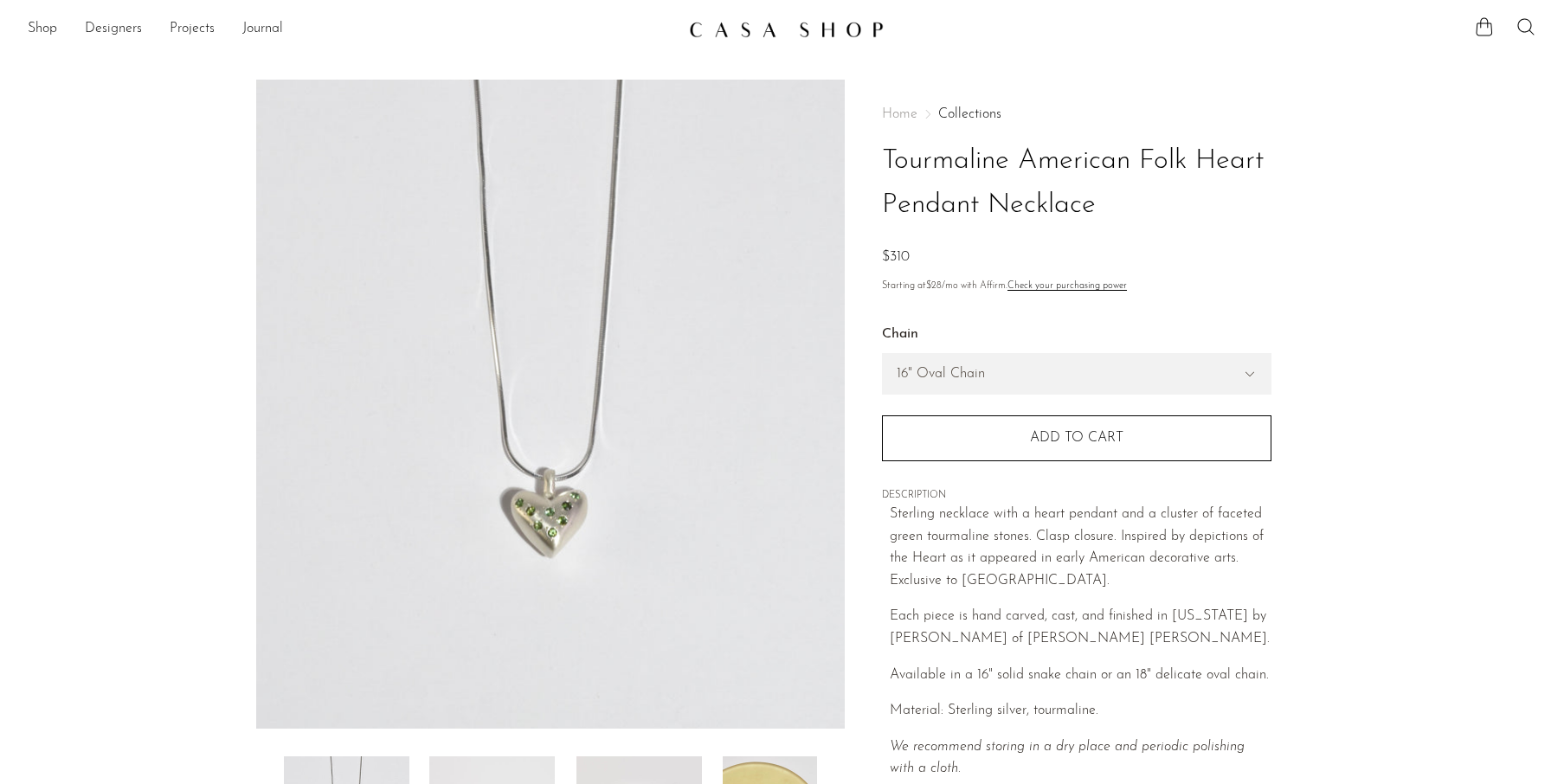
scroll to position [278, 0]
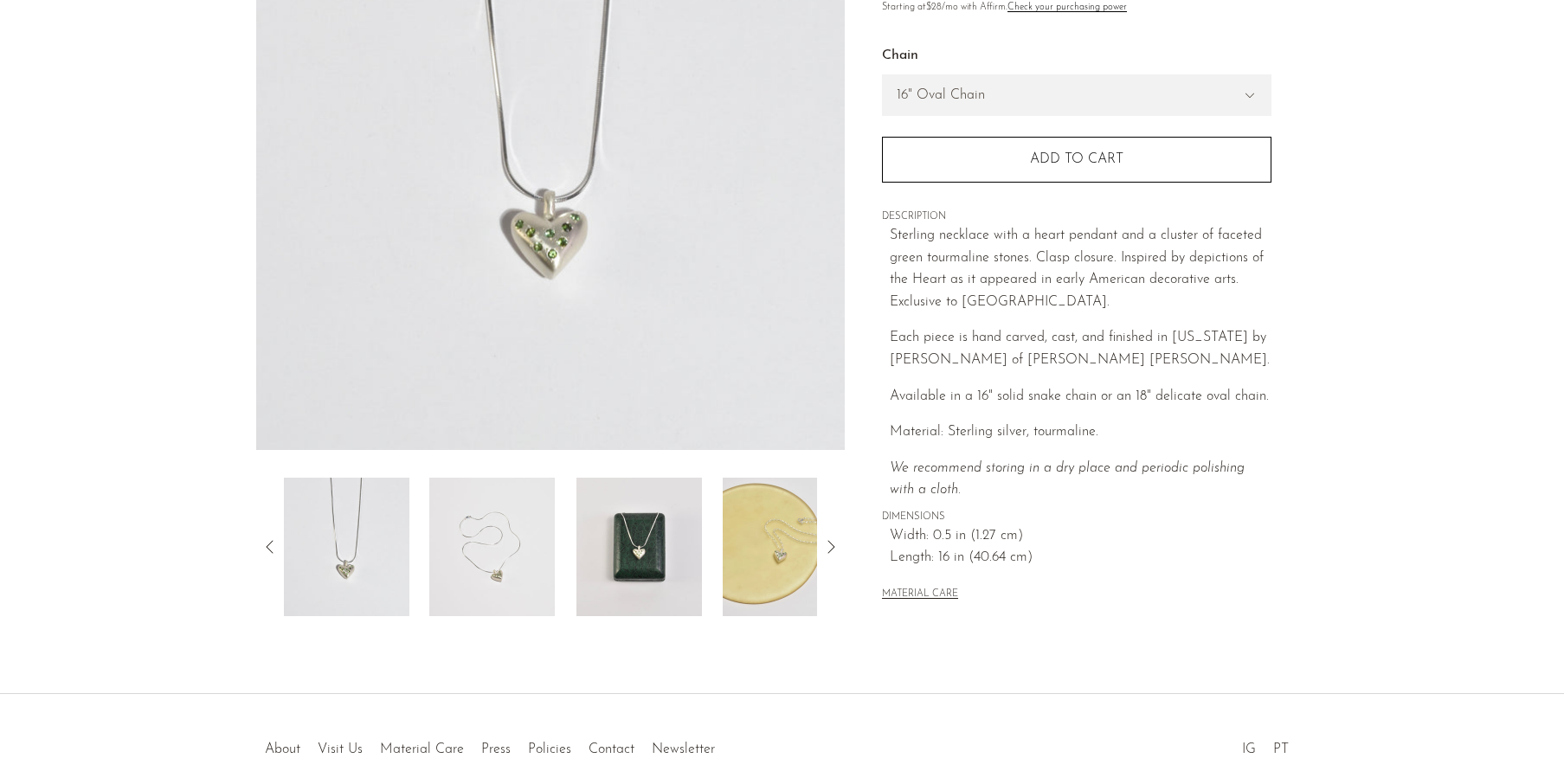
click at [487, 569] on img at bounding box center [492, 547] width 126 height 138
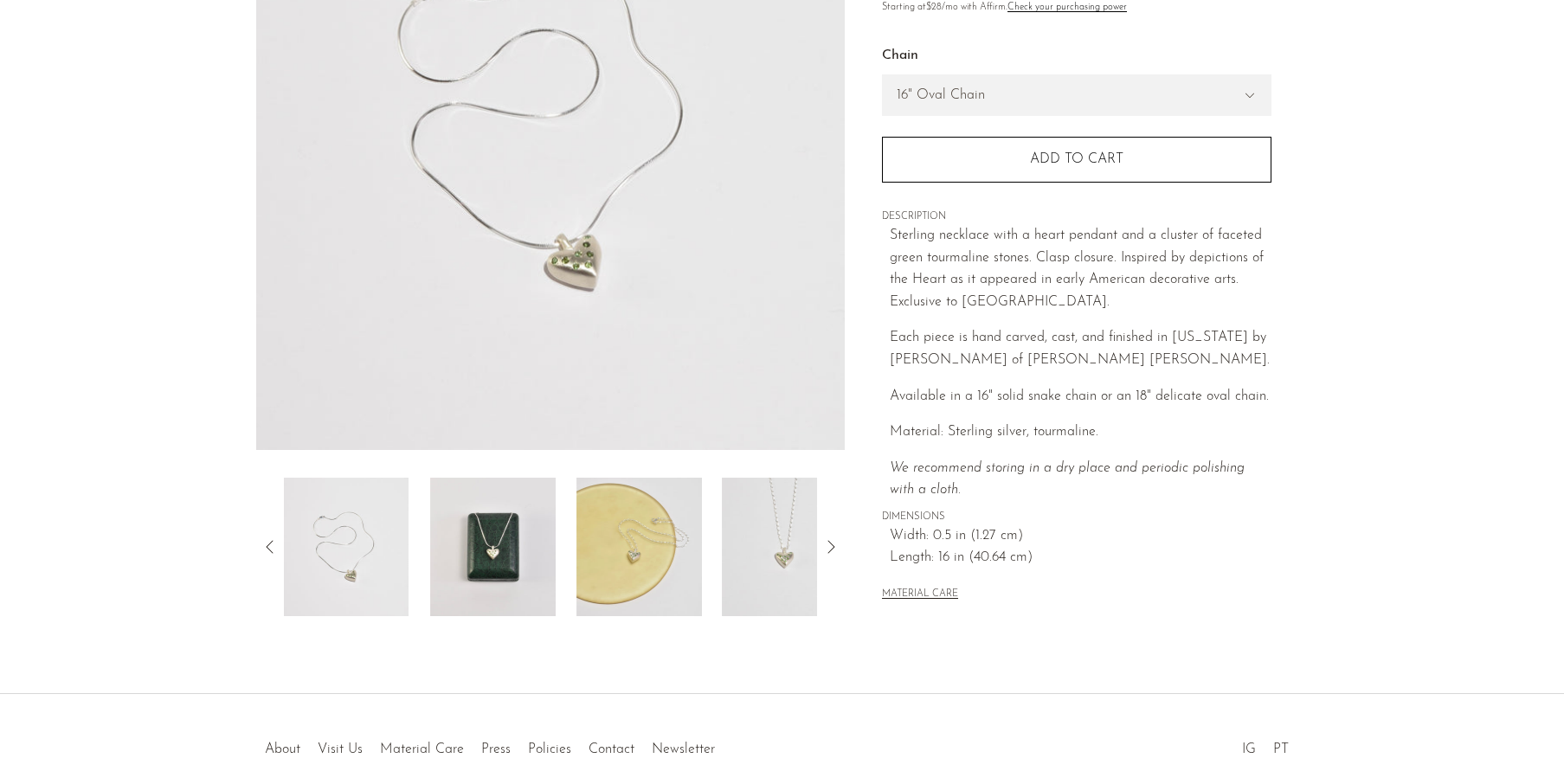
click at [503, 560] on img at bounding box center [493, 547] width 126 height 138
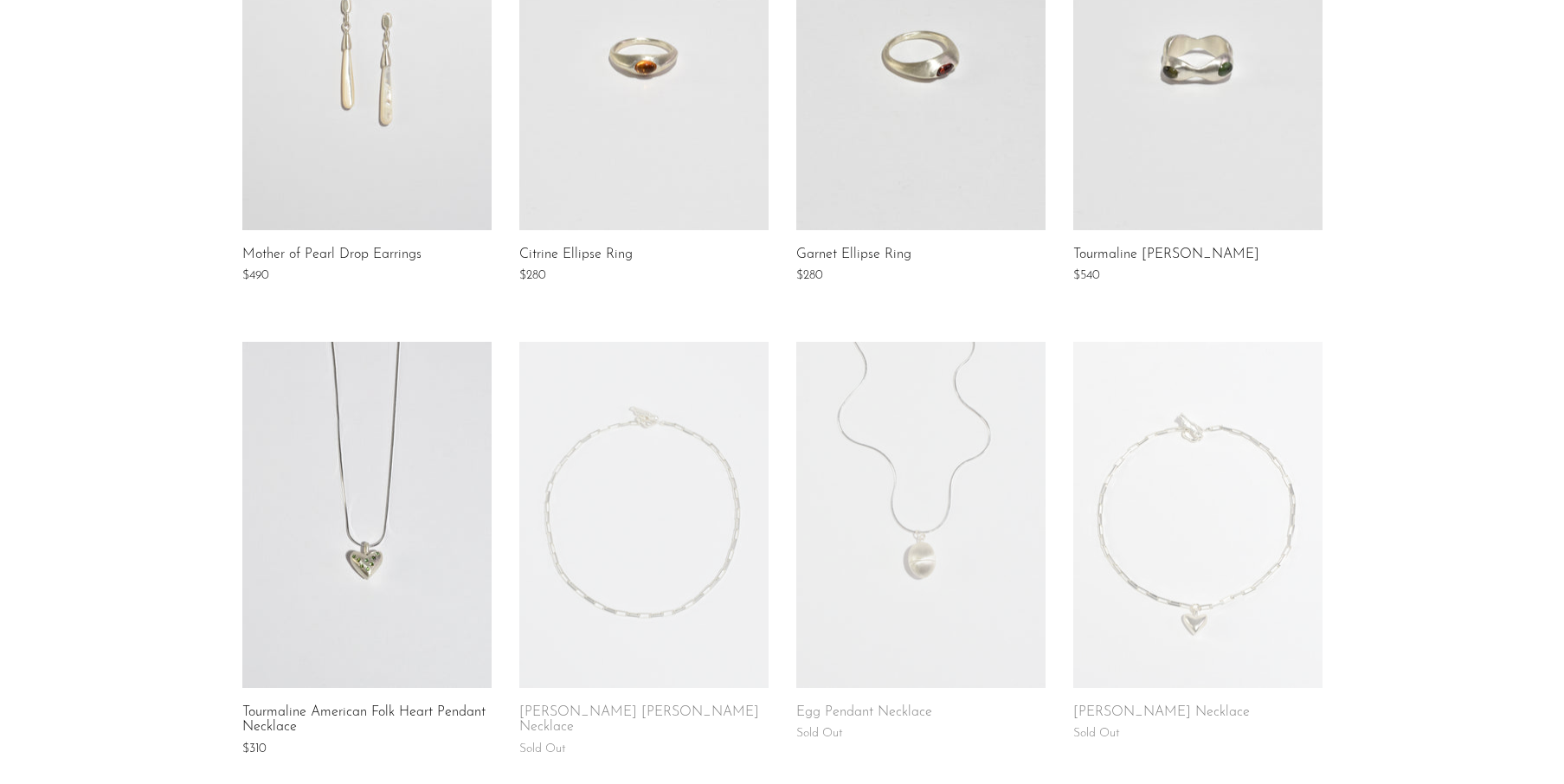
scroll to position [1159, 0]
